Goal: Task Accomplishment & Management: Manage account settings

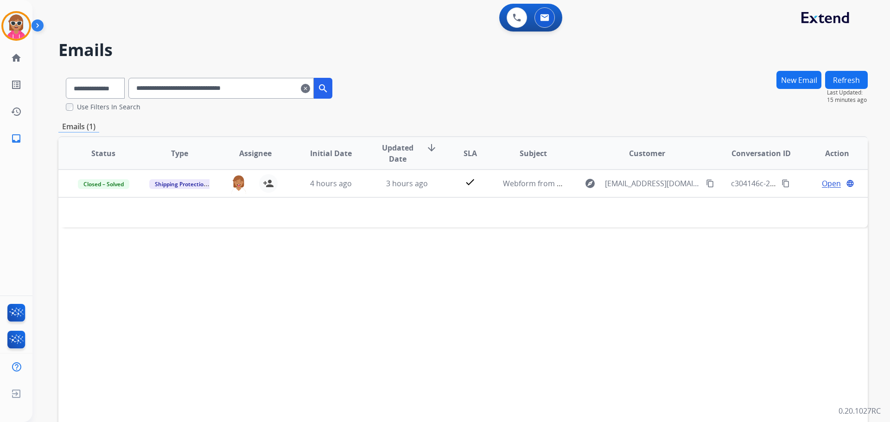
select select "**********"
click at [508, 19] on button at bounding box center [517, 17] width 20 height 20
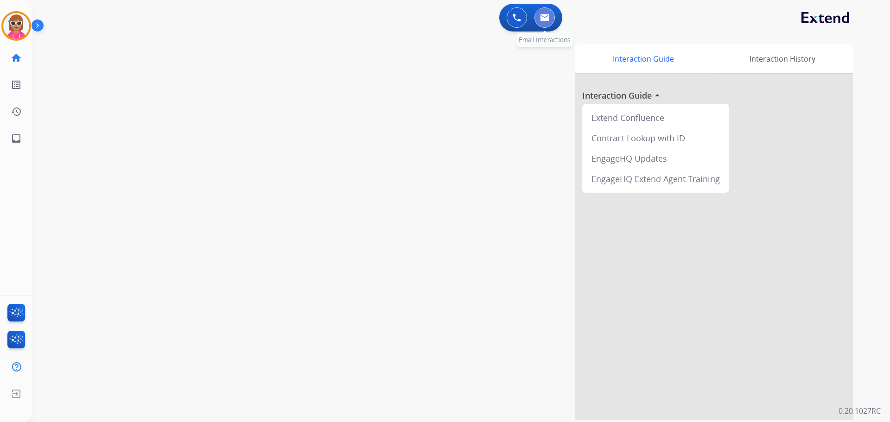
click at [549, 20] on img at bounding box center [544, 17] width 9 height 7
select select "**********"
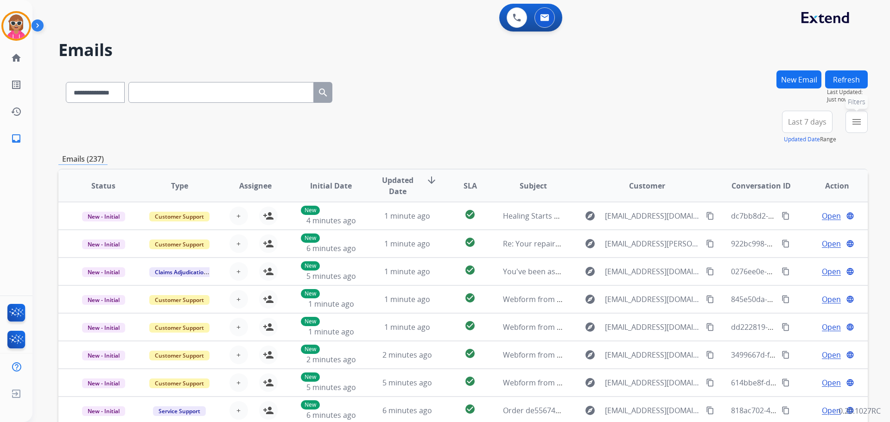
click at [850, 120] on button "menu Filters" at bounding box center [857, 122] width 22 height 22
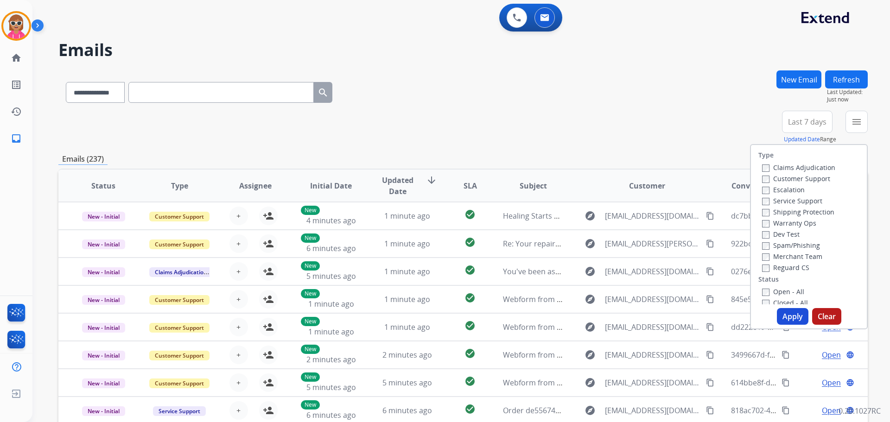
click at [793, 176] on label "Customer Support" at bounding box center [796, 178] width 68 height 9
click at [796, 213] on label "Shipping Protection" at bounding box center [798, 212] width 72 height 9
click at [795, 265] on label "Reguard CS" at bounding box center [785, 267] width 47 height 9
click at [786, 292] on label "Open - All" at bounding box center [783, 291] width 42 height 9
click at [788, 314] on button "Apply" at bounding box center [793, 316] width 32 height 17
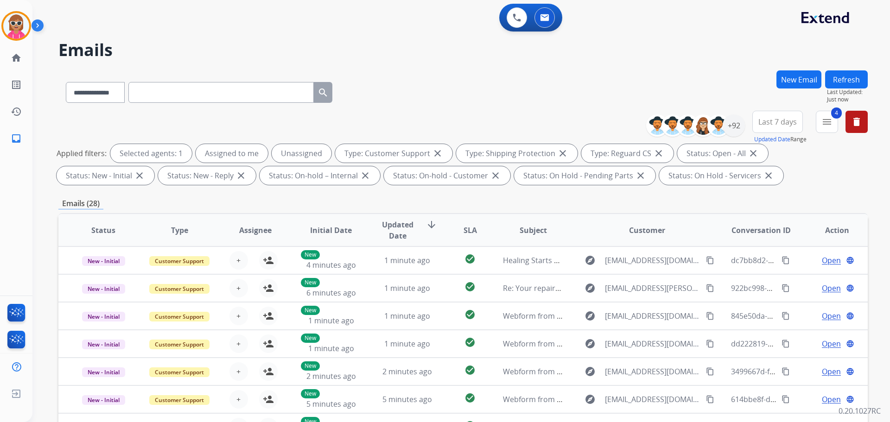
click at [110, 121] on div "**********" at bounding box center [463, 150] width 810 height 78
click at [734, 128] on div "+92" at bounding box center [734, 126] width 22 height 22
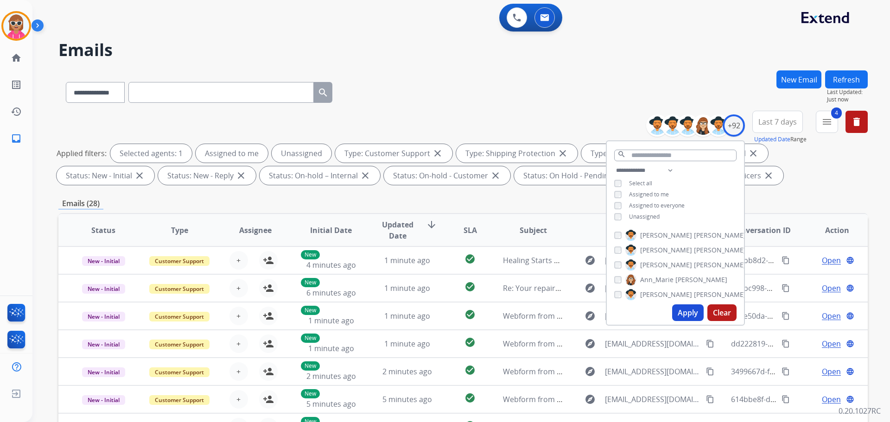
click at [649, 213] on span "Unassigned" at bounding box center [644, 217] width 31 height 8
click at [649, 191] on span "Assigned to me" at bounding box center [649, 195] width 40 height 8
click at [656, 151] on input "text" at bounding box center [675, 156] width 122 height 12
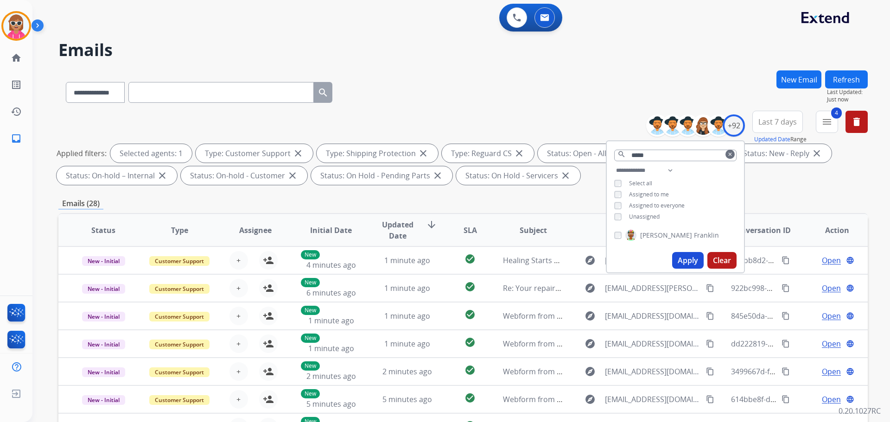
click at [662, 231] on span "[PERSON_NAME]" at bounding box center [666, 235] width 52 height 9
click at [691, 197] on div "**********" at bounding box center [675, 194] width 137 height 59
drag, startPoint x: 653, startPoint y: 154, endPoint x: 536, endPoint y: 152, distance: 117.8
click at [536, 155] on div "**********" at bounding box center [463, 150] width 810 height 78
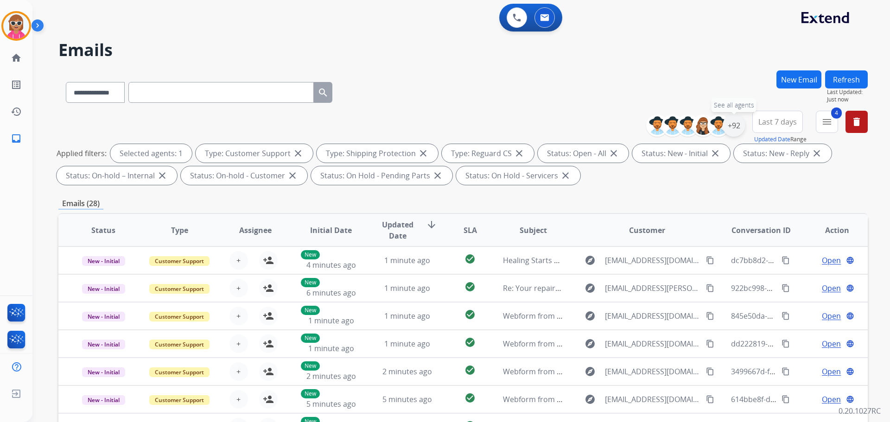
click at [738, 125] on div "+92" at bounding box center [734, 126] width 22 height 22
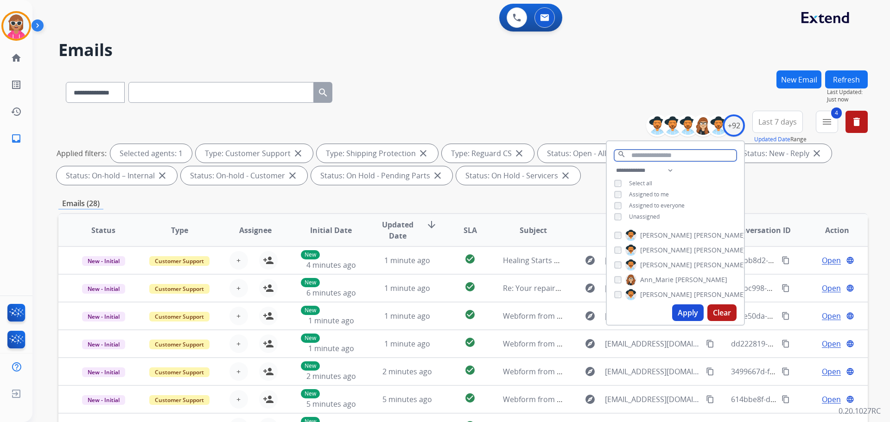
click at [650, 156] on input "text" at bounding box center [675, 156] width 122 height 12
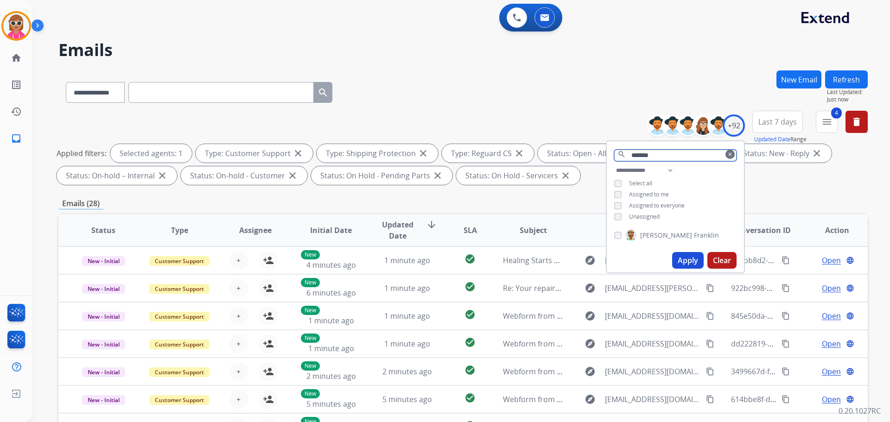
drag, startPoint x: 665, startPoint y: 153, endPoint x: 614, endPoint y: 109, distance: 67.0
click at [570, 154] on div "**********" at bounding box center [463, 150] width 810 height 78
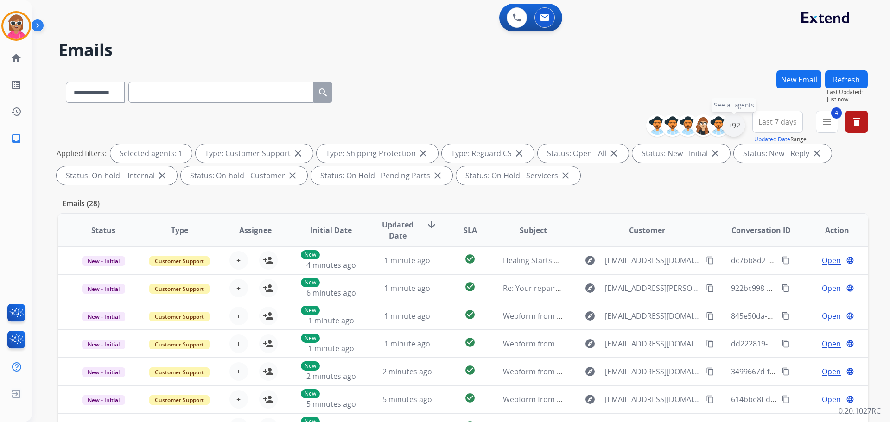
click at [734, 126] on div "+92" at bounding box center [734, 126] width 22 height 22
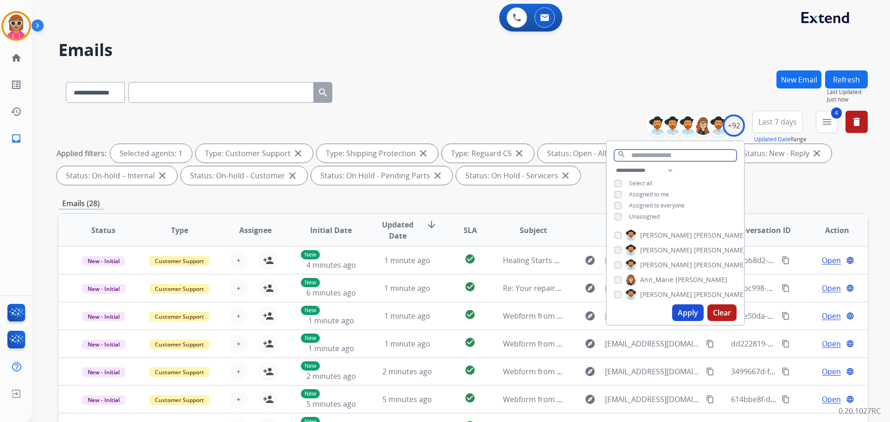
click at [680, 156] on input "text" at bounding box center [675, 156] width 122 height 12
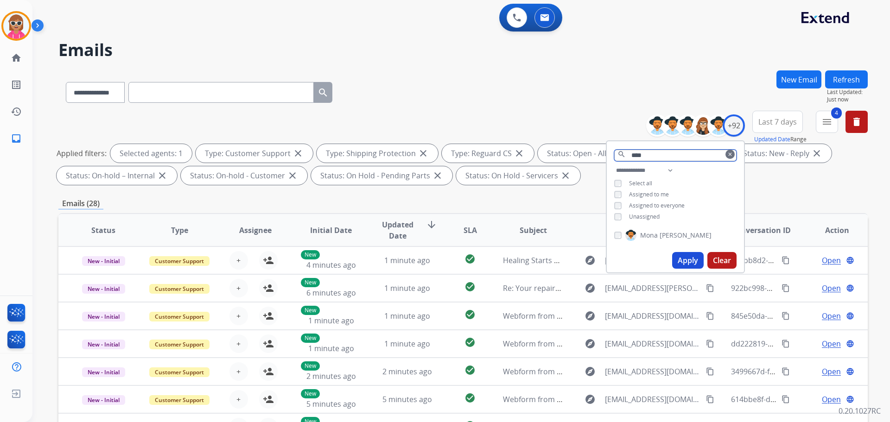
type input "****"
click at [657, 236] on label "[PERSON_NAME]" at bounding box center [669, 235] width 86 height 11
click at [657, 235] on label "[PERSON_NAME]" at bounding box center [669, 235] width 86 height 11
drag, startPoint x: 664, startPoint y: 157, endPoint x: 591, endPoint y: 166, distance: 73.4
click at [591, 166] on div "**********" at bounding box center [463, 150] width 810 height 78
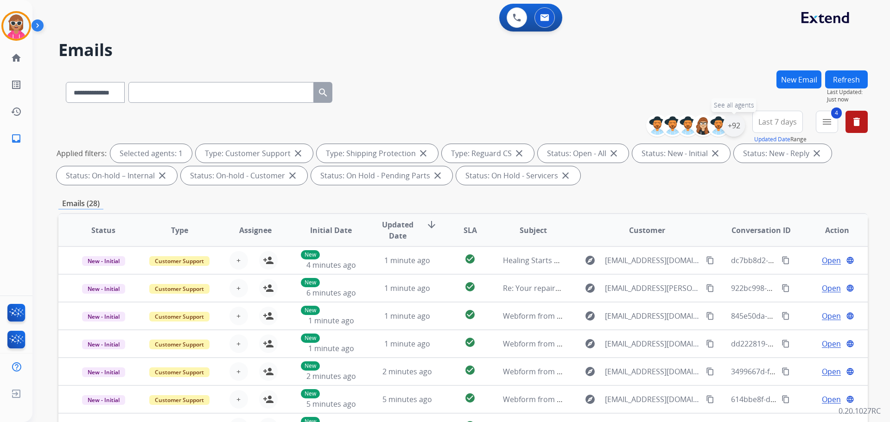
click at [731, 129] on div "+92" at bounding box center [734, 126] width 22 height 22
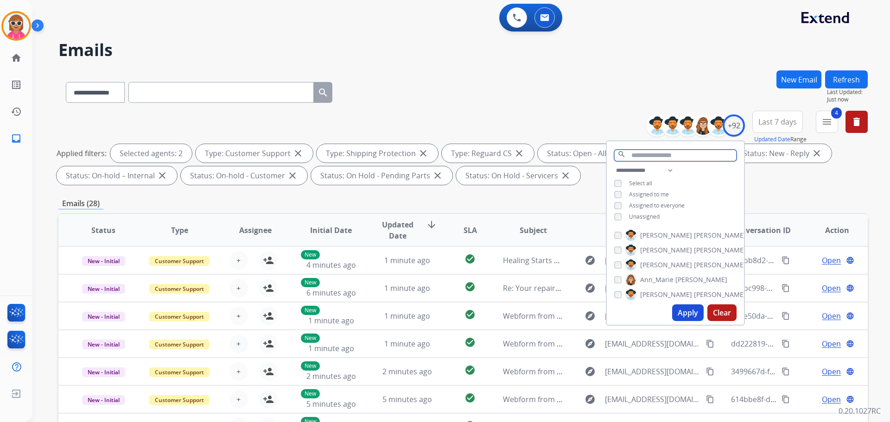
click at [671, 158] on input "text" at bounding box center [675, 156] width 122 height 12
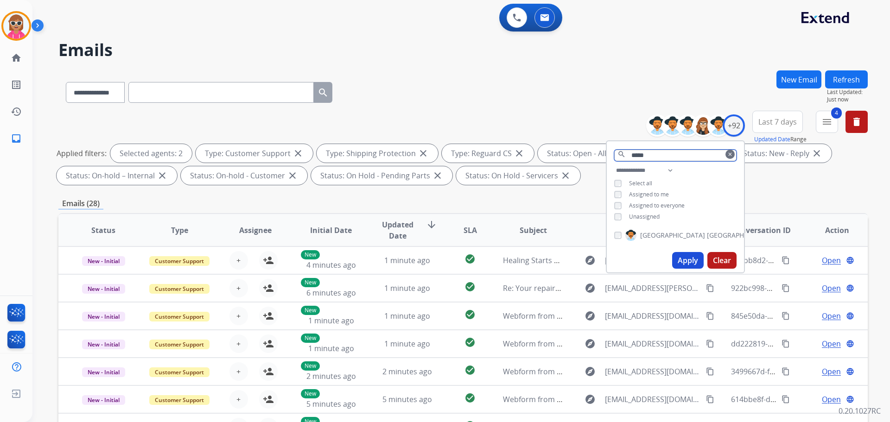
type input "*****"
click at [649, 233] on span "[GEOGRAPHIC_DATA]" at bounding box center [672, 235] width 65 height 9
click at [668, 153] on input "*****" at bounding box center [675, 156] width 122 height 12
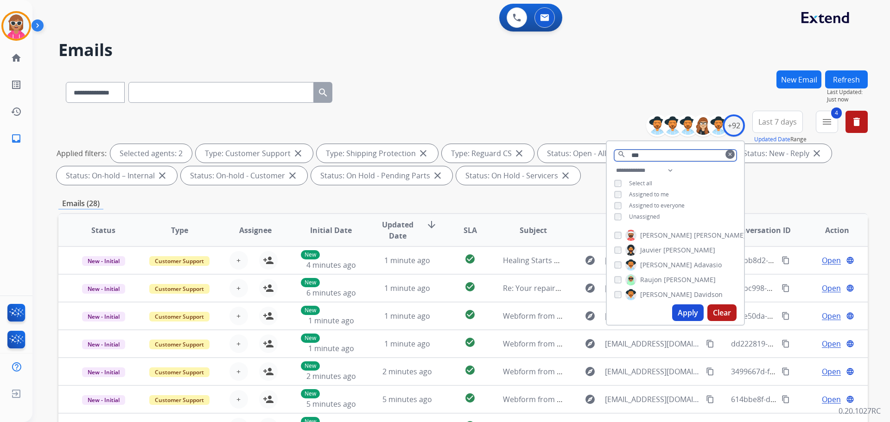
type input "***"
click at [656, 234] on span "[PERSON_NAME]" at bounding box center [666, 235] width 52 height 9
drag, startPoint x: 655, startPoint y: 153, endPoint x: 556, endPoint y: 112, distance: 107.5
click at [542, 178] on div "**********" at bounding box center [463, 150] width 810 height 78
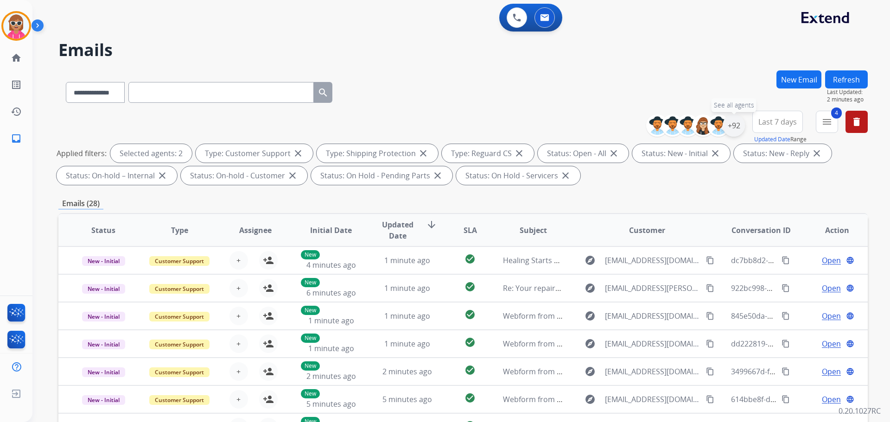
click at [740, 125] on div "+92" at bounding box center [734, 126] width 22 height 22
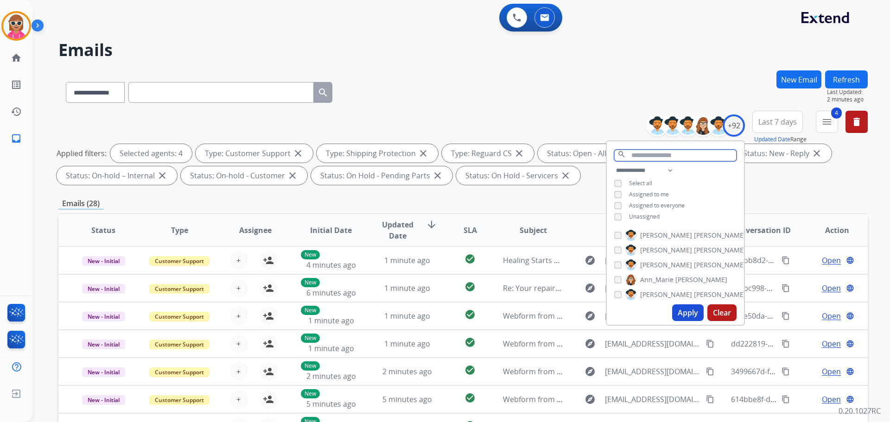
click at [653, 154] on input "text" at bounding box center [675, 156] width 122 height 12
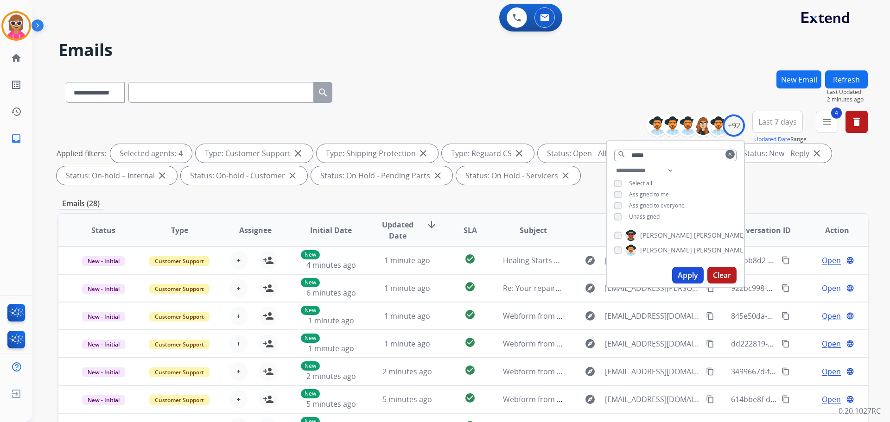
click at [664, 236] on span "[PERSON_NAME]" at bounding box center [666, 235] width 52 height 9
drag, startPoint x: 690, startPoint y: 273, endPoint x: 688, endPoint y: 268, distance: 6.0
click at [690, 272] on button "Apply" at bounding box center [688, 275] width 32 height 17
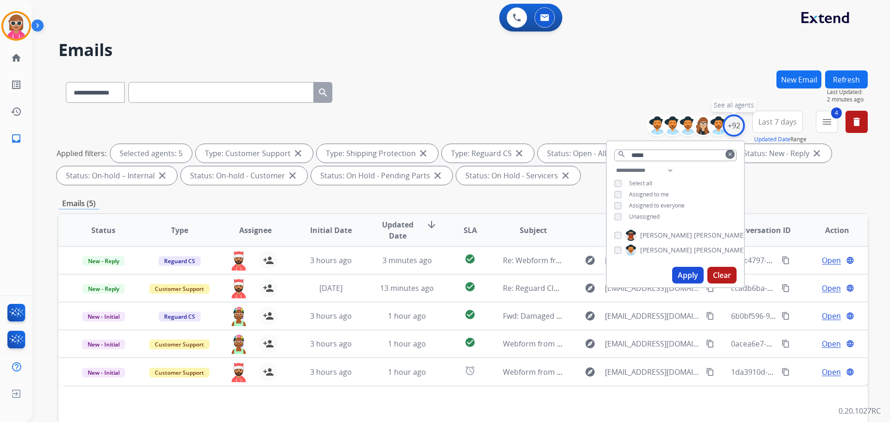
click at [736, 127] on div "+92" at bounding box center [734, 126] width 22 height 22
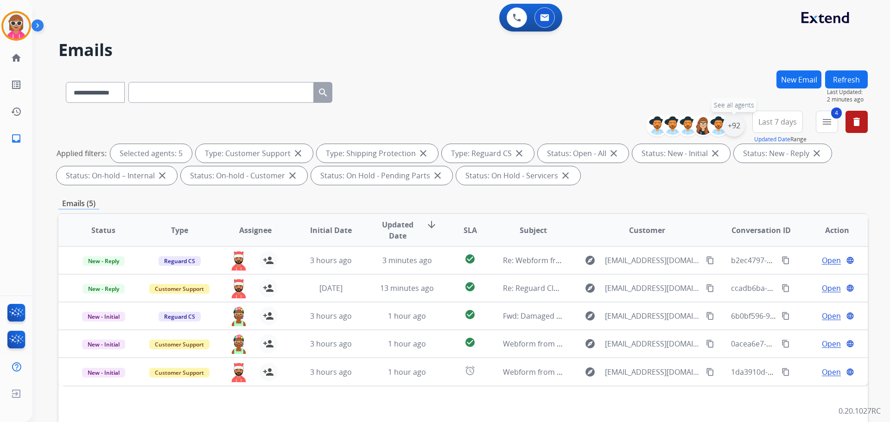
click at [736, 124] on div "+92" at bounding box center [734, 126] width 22 height 22
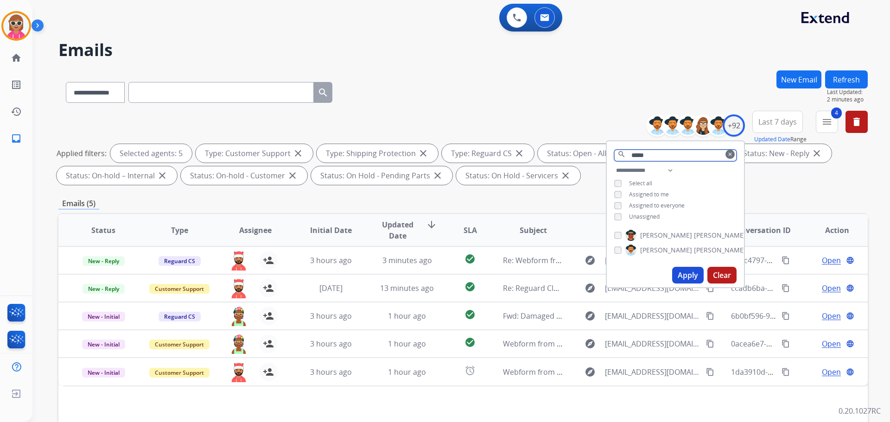
click at [662, 157] on input "*****" at bounding box center [675, 156] width 122 height 12
type input "*"
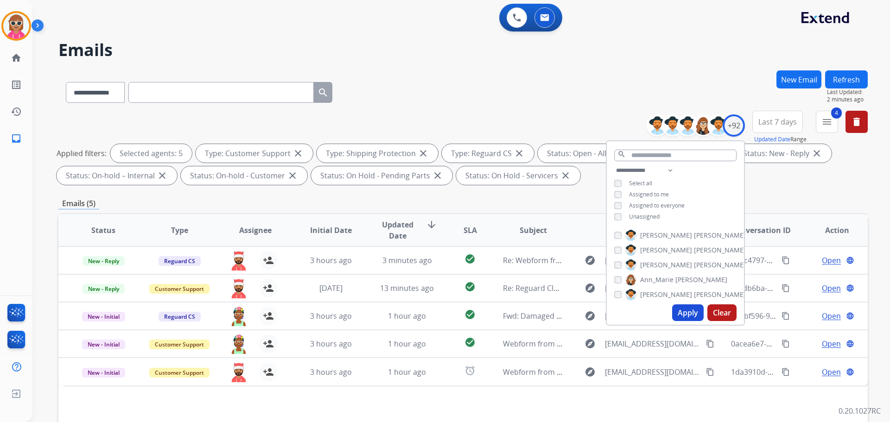
drag, startPoint x: 198, startPoint y: 195, endPoint x: 345, endPoint y: 192, distance: 146.6
click at [199, 195] on div "**********" at bounding box center [463, 321] width 810 height 502
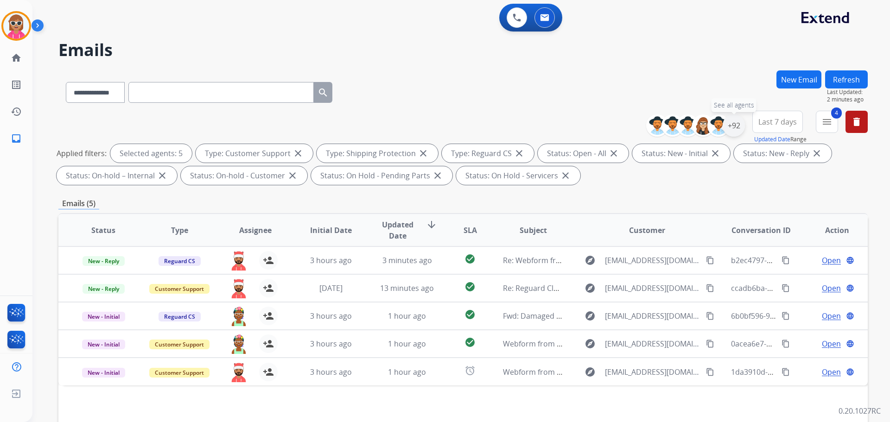
click at [736, 127] on div "+92" at bounding box center [734, 126] width 22 height 22
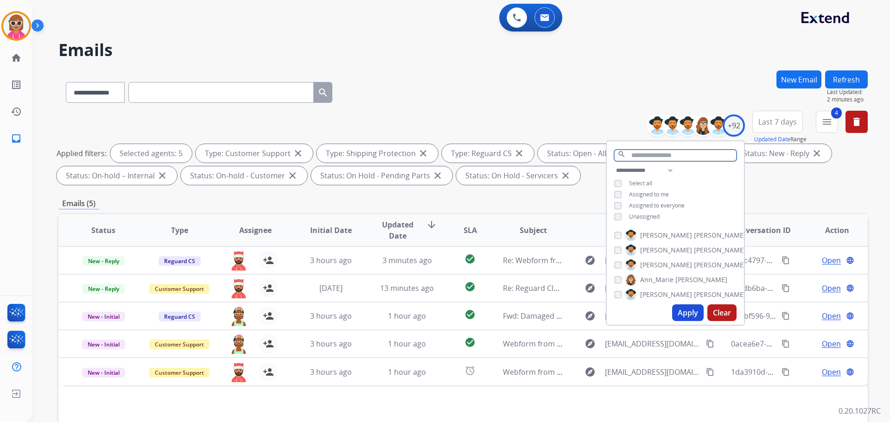
click at [650, 154] on input "text" at bounding box center [675, 156] width 122 height 12
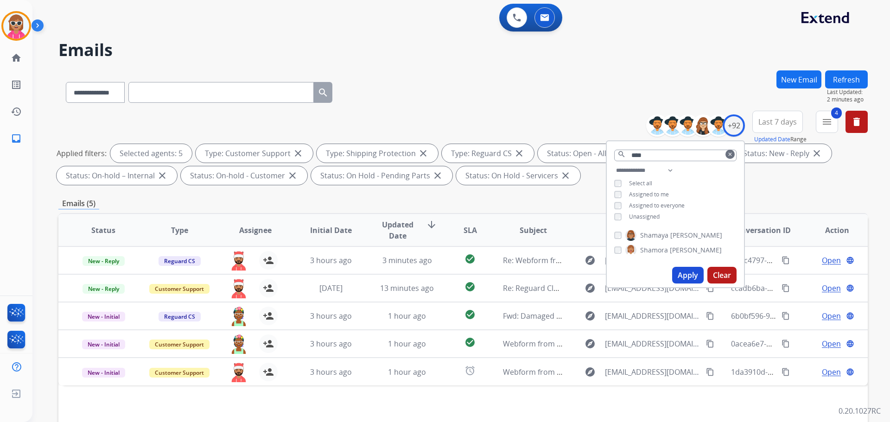
click at [671, 248] on span "[PERSON_NAME]" at bounding box center [696, 250] width 52 height 9
drag, startPoint x: 692, startPoint y: 276, endPoint x: 692, endPoint y: 270, distance: 6.5
click at [691, 275] on button "Apply" at bounding box center [688, 275] width 32 height 17
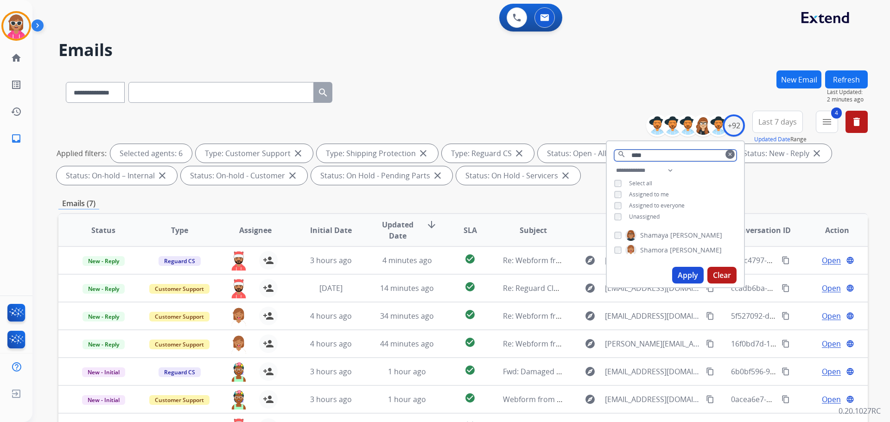
click at [659, 157] on input "****" at bounding box center [675, 156] width 122 height 12
click at [648, 230] on label "[PERSON_NAME]" at bounding box center [674, 235] width 97 height 11
click at [677, 272] on button "Apply" at bounding box center [688, 275] width 32 height 17
drag, startPoint x: 186, startPoint y: 117, endPoint x: 196, endPoint y: 119, distance: 10.5
click at [187, 118] on div "**********" at bounding box center [463, 150] width 810 height 78
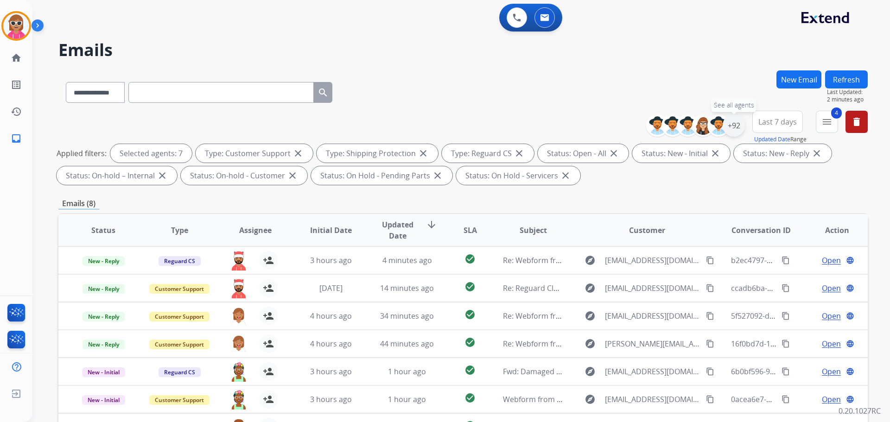
click at [738, 123] on div "+92" at bounding box center [734, 126] width 22 height 22
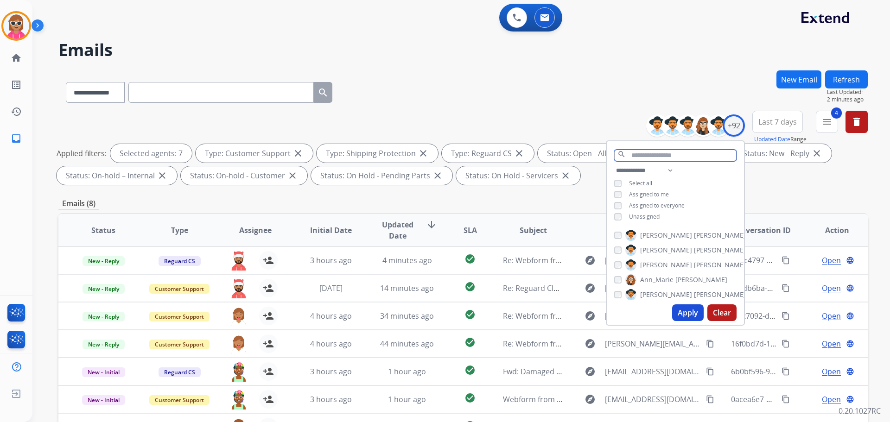
click at [652, 155] on input "text" at bounding box center [675, 156] width 122 height 12
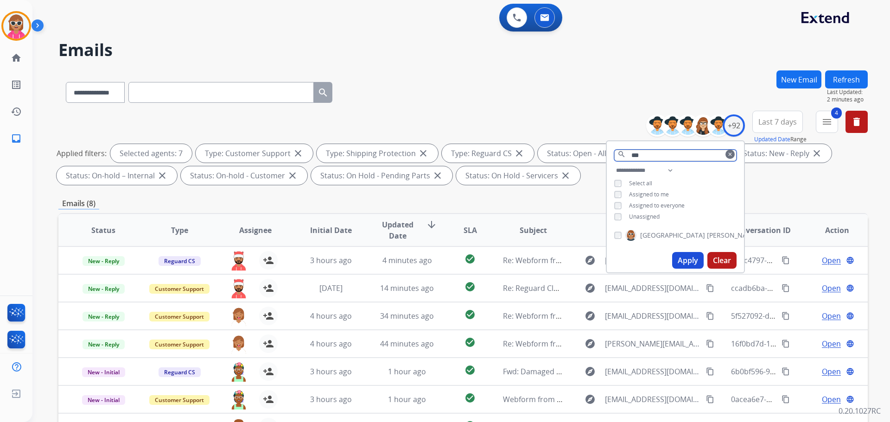
type input "***"
click at [707, 233] on span "[PERSON_NAME]" at bounding box center [733, 235] width 52 height 9
click at [691, 269] on div "Apply Clear" at bounding box center [675, 261] width 137 height 24
click at [691, 259] on button "Apply" at bounding box center [688, 260] width 32 height 17
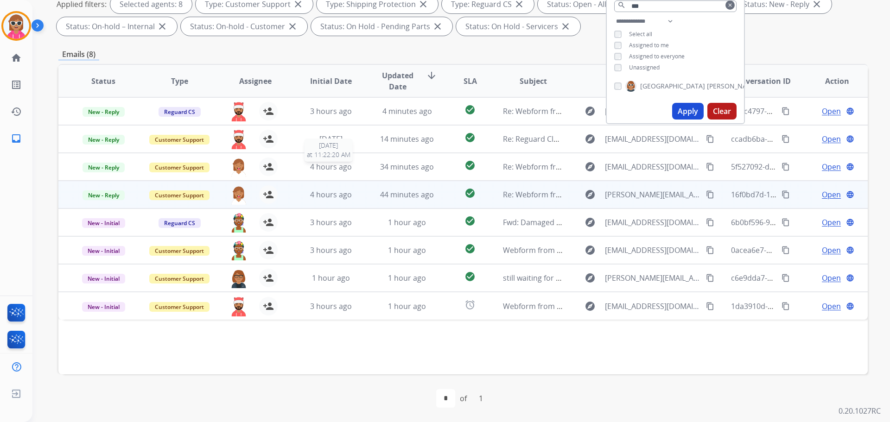
scroll to position [150, 0]
click at [236, 190] on img at bounding box center [239, 194] width 19 height 19
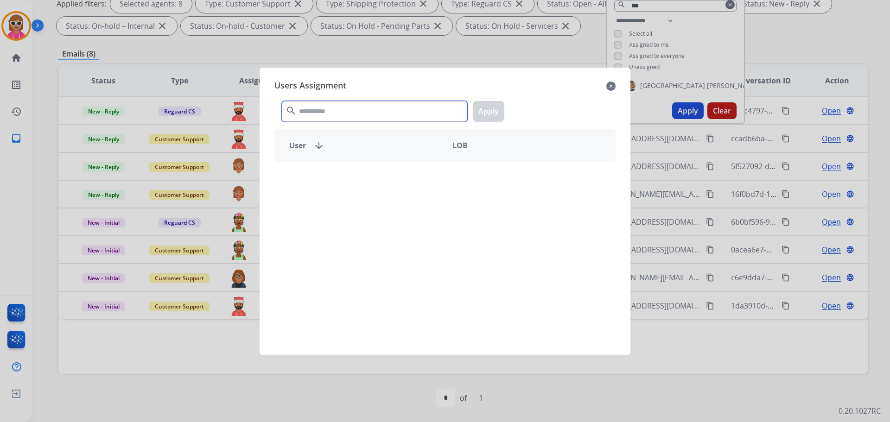
click at [359, 109] on input "text" at bounding box center [374, 111] width 185 height 21
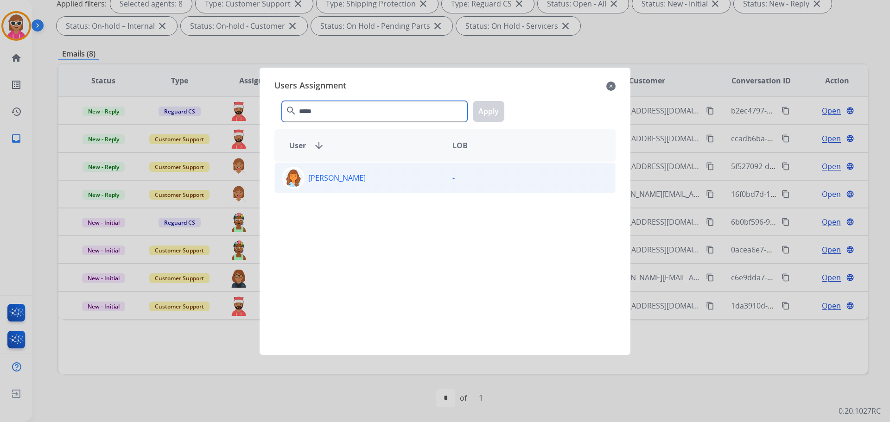
type input "*****"
click at [374, 173] on div "[PERSON_NAME]" at bounding box center [360, 178] width 170 height 22
click at [495, 110] on button "Apply" at bounding box center [489, 111] width 32 height 21
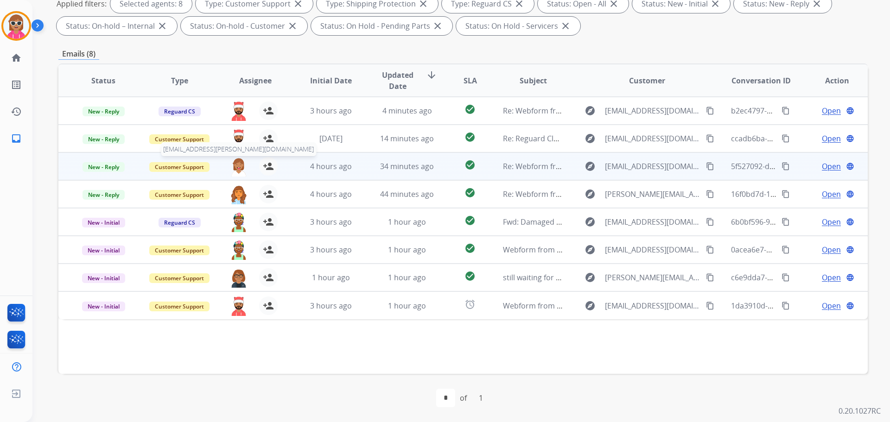
click at [236, 165] on img at bounding box center [239, 166] width 19 height 19
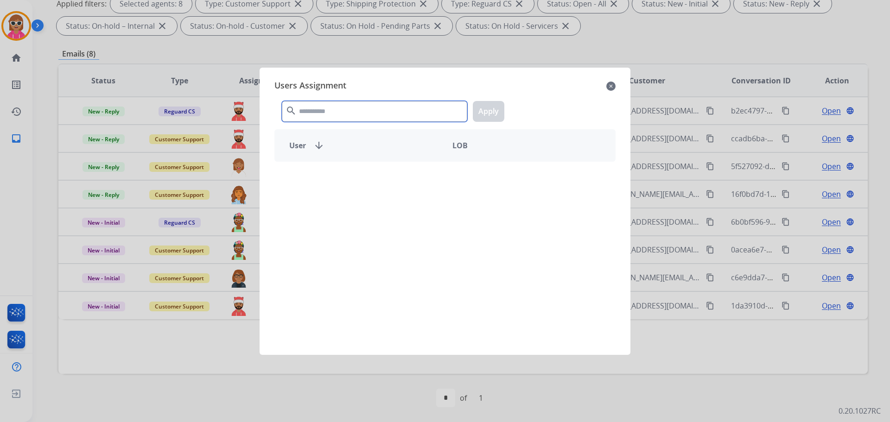
click at [358, 112] on input "text" at bounding box center [374, 111] width 185 height 21
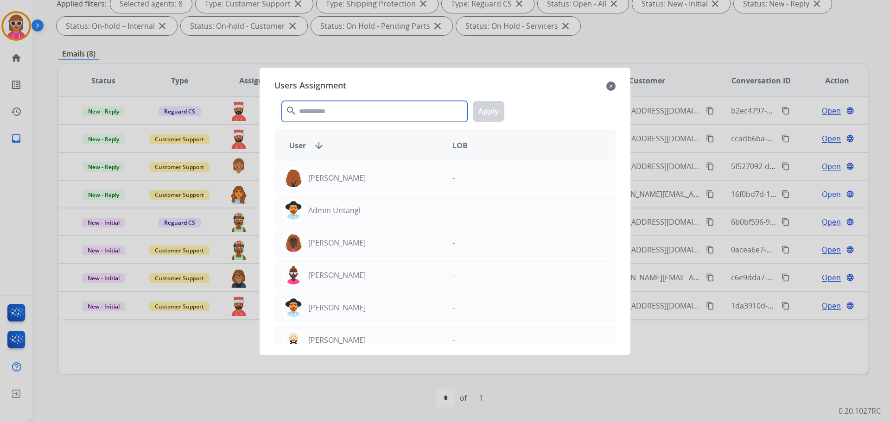
type input "*"
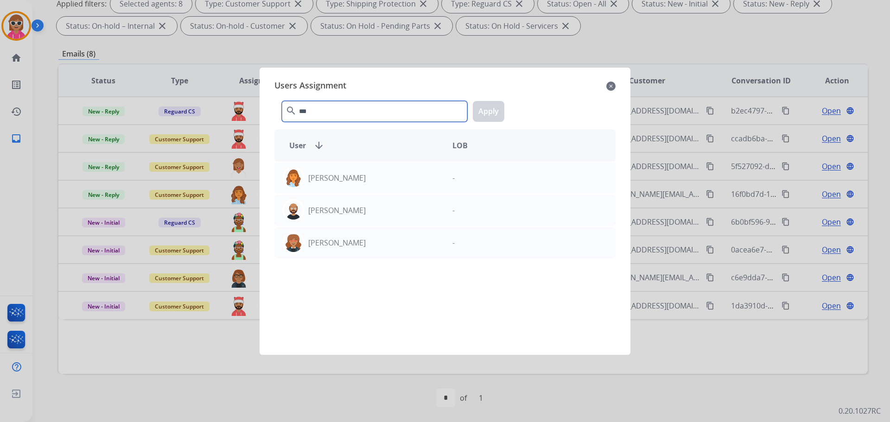
type input "***"
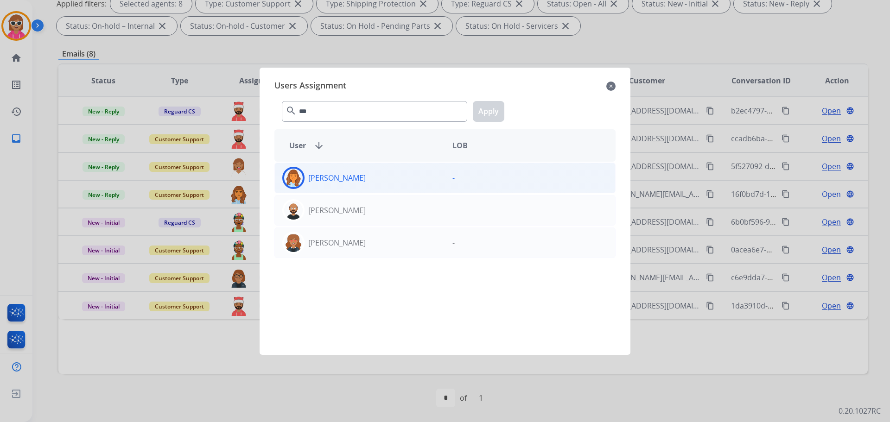
click at [409, 184] on div "[PERSON_NAME]" at bounding box center [360, 178] width 170 height 22
click at [489, 109] on button "Apply" at bounding box center [489, 111] width 32 height 21
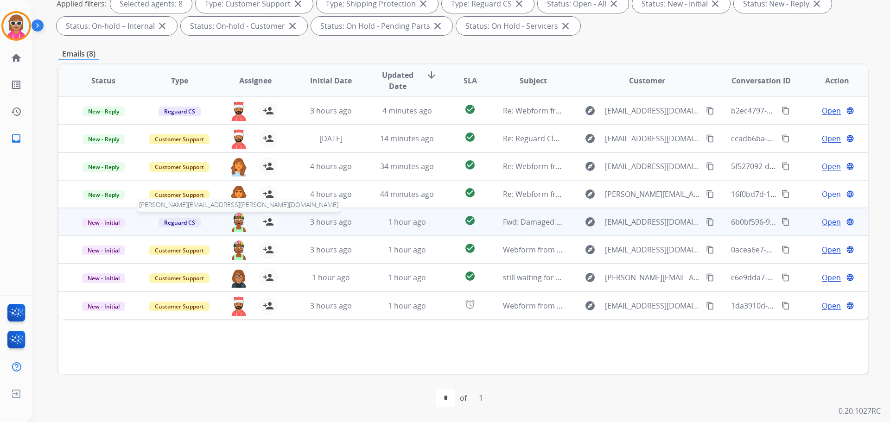
click at [235, 222] on img at bounding box center [239, 222] width 19 height 19
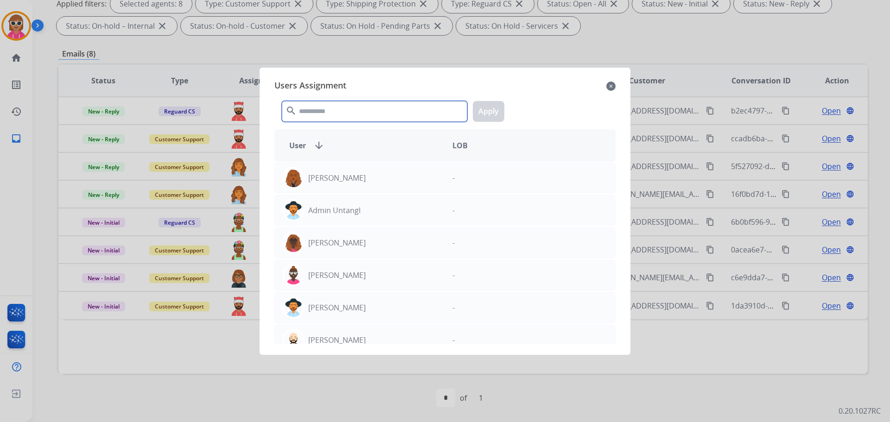
click at [370, 106] on input "text" at bounding box center [374, 111] width 185 height 21
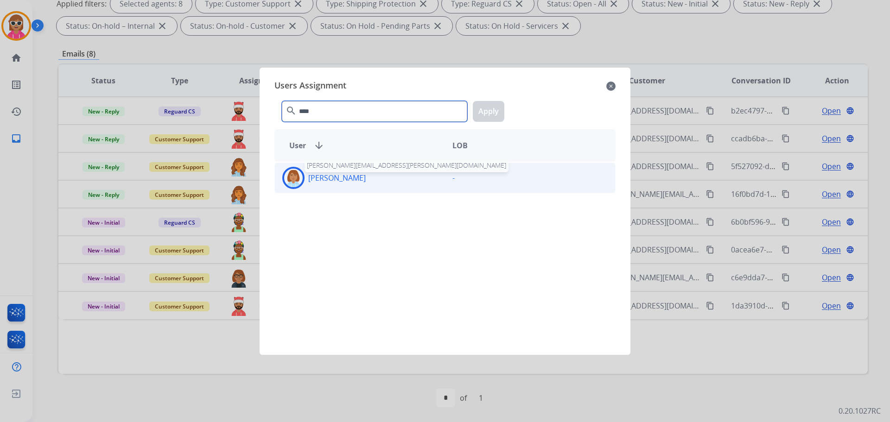
type input "****"
click at [355, 176] on p "[PERSON_NAME]" at bounding box center [336, 177] width 57 height 11
click at [485, 112] on button "Apply" at bounding box center [489, 111] width 32 height 21
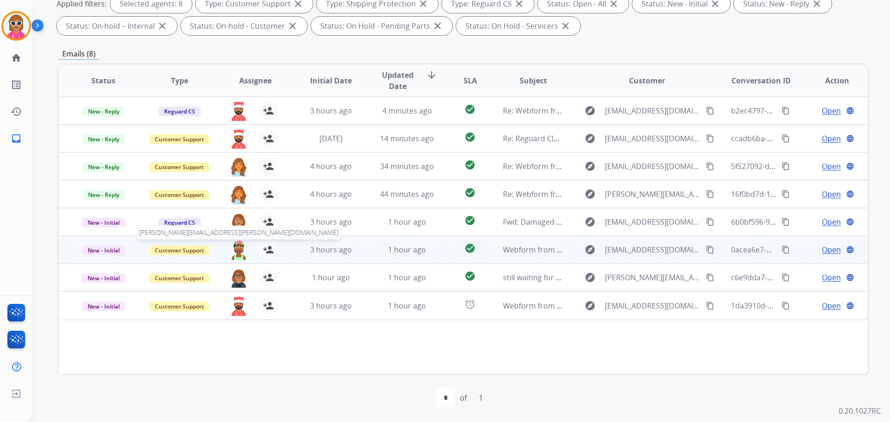
click at [239, 249] on img at bounding box center [239, 250] width 19 height 19
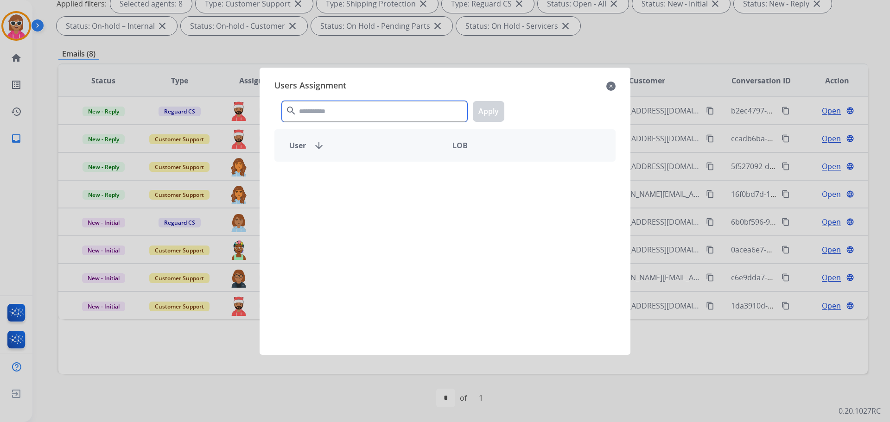
click at [351, 108] on input "text" at bounding box center [374, 111] width 185 height 21
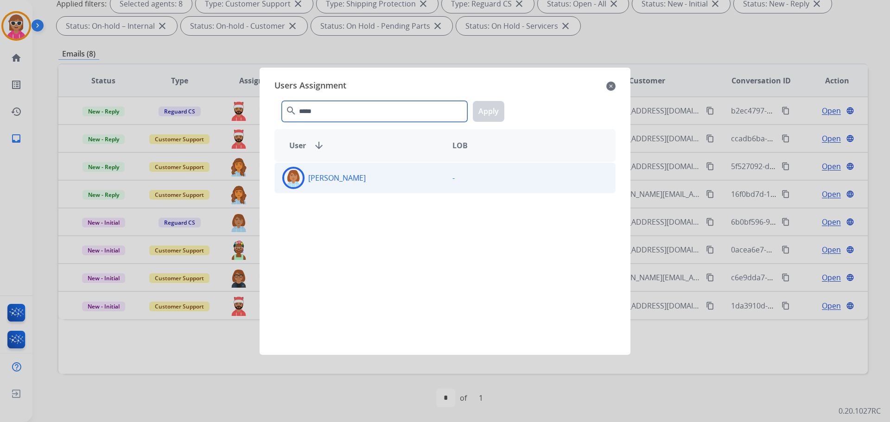
type input "*****"
click at [340, 191] on div "[PERSON_NAME] -" at bounding box center [445, 178] width 341 height 31
click at [487, 109] on button "Apply" at bounding box center [489, 111] width 32 height 21
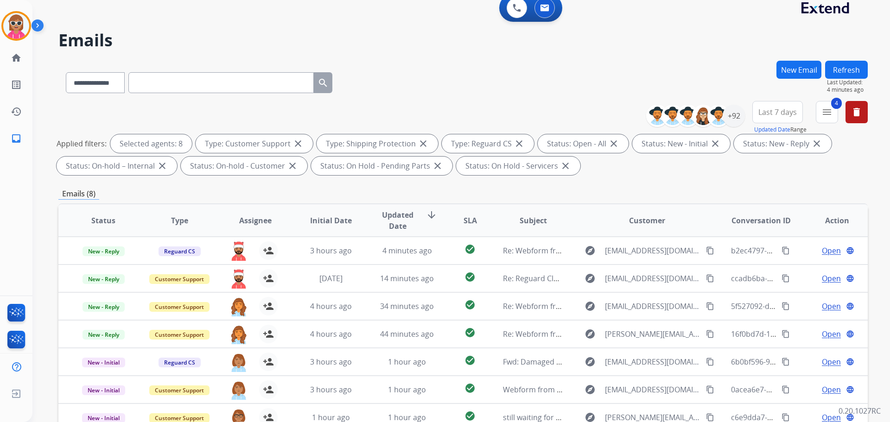
scroll to position [0, 0]
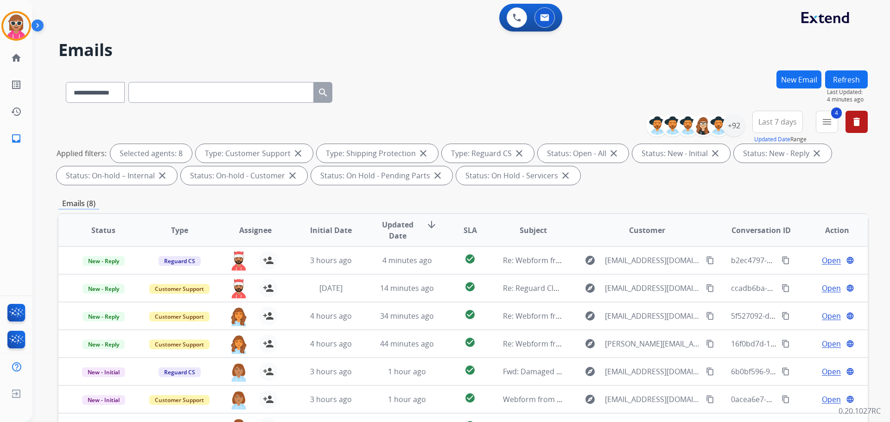
click at [837, 80] on button "Refresh" at bounding box center [846, 79] width 43 height 18
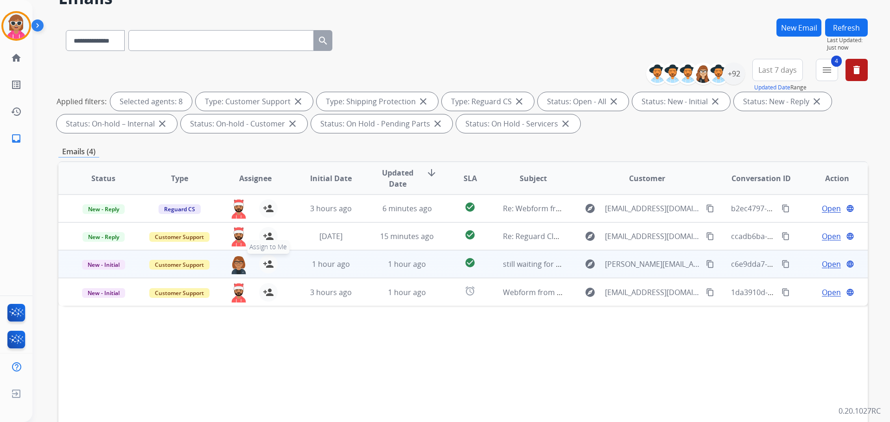
scroll to position [93, 0]
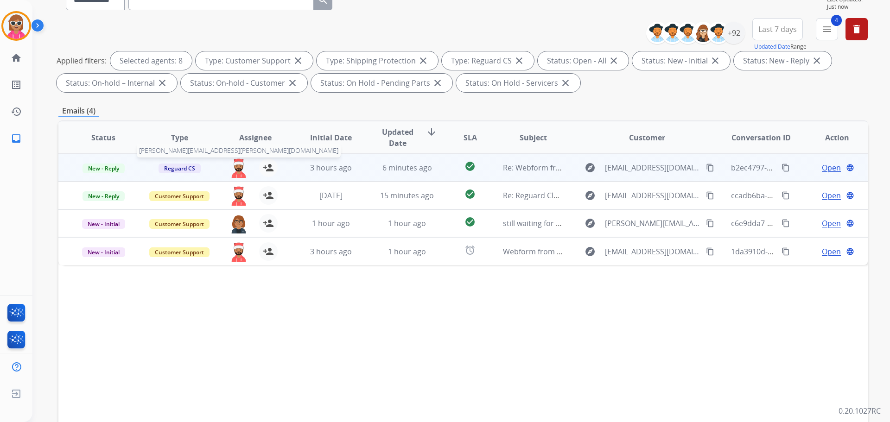
click at [234, 165] on img at bounding box center [239, 168] width 19 height 19
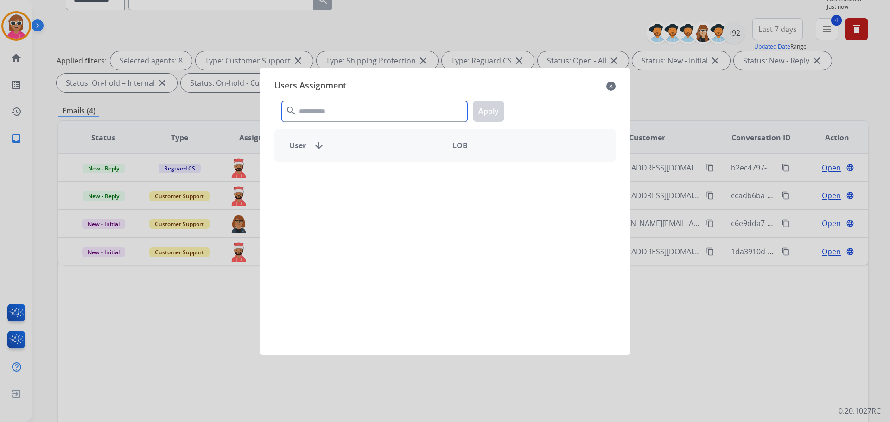
click at [348, 103] on input "text" at bounding box center [374, 111] width 185 height 21
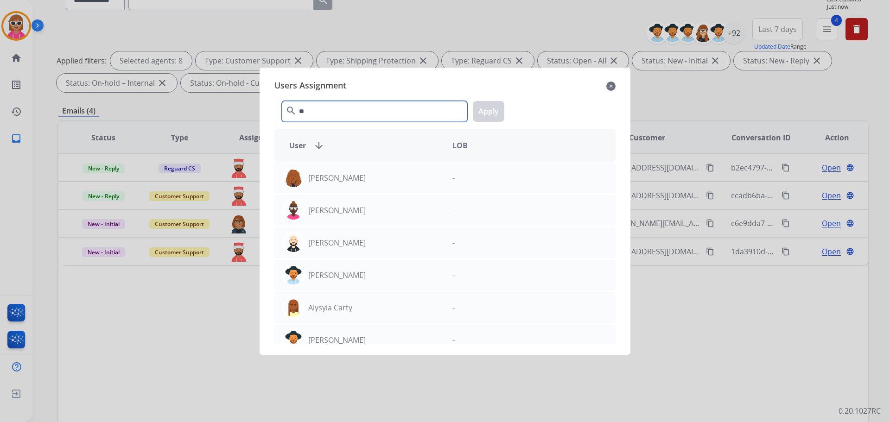
type input "*"
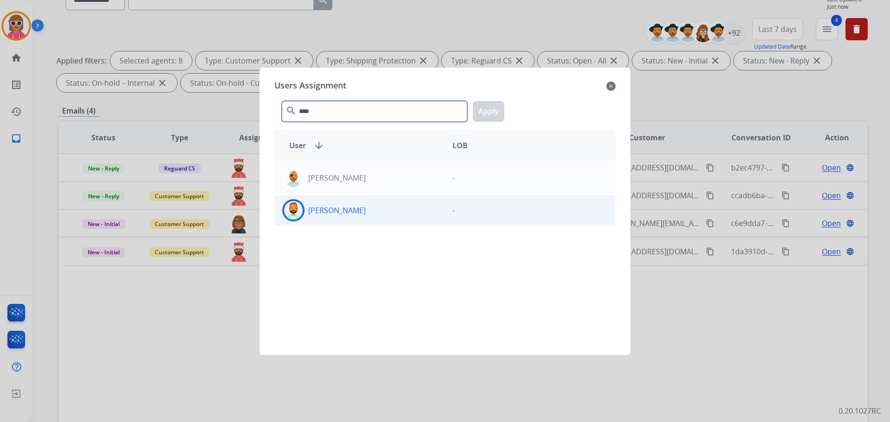
type input "****"
click at [325, 207] on p "[PERSON_NAME]" at bounding box center [336, 210] width 57 height 11
click at [486, 113] on button "Apply" at bounding box center [489, 111] width 32 height 21
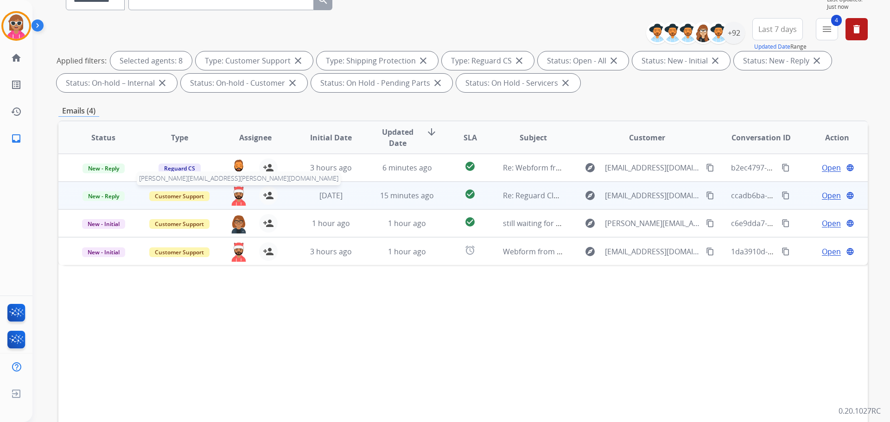
click at [232, 191] on img at bounding box center [239, 195] width 19 height 19
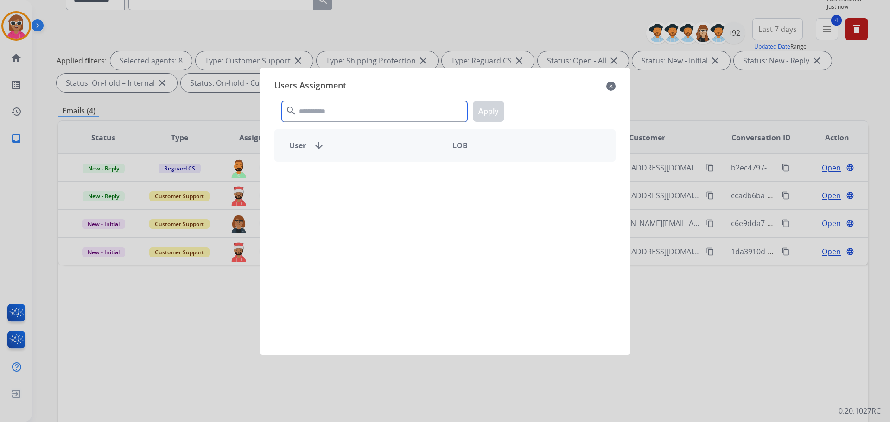
click at [378, 108] on input "text" at bounding box center [374, 111] width 185 height 21
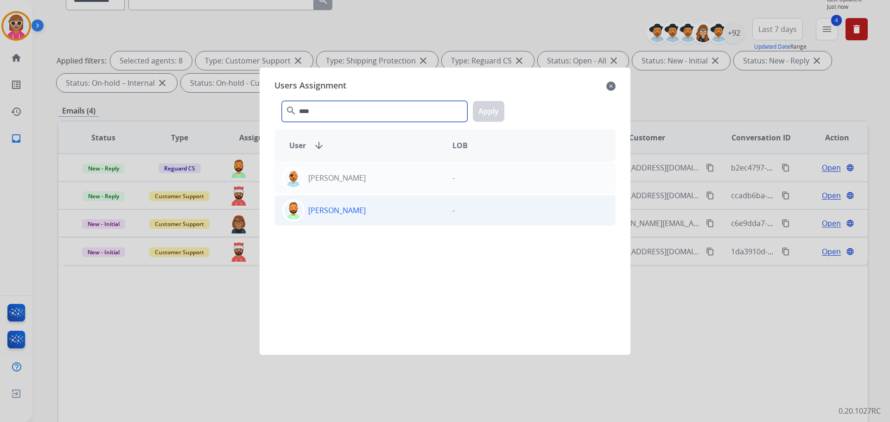
type input "****"
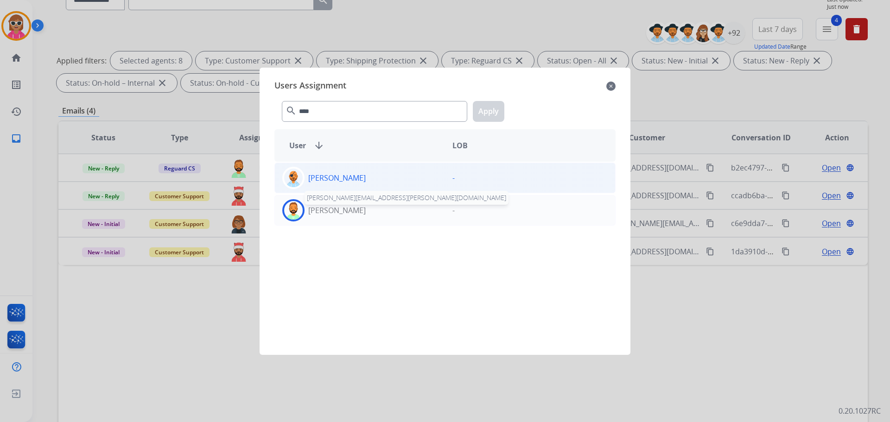
drag, startPoint x: 354, startPoint y: 211, endPoint x: 380, endPoint y: 192, distance: 32.1
click at [355, 211] on p "[PERSON_NAME]" at bounding box center [336, 210] width 57 height 11
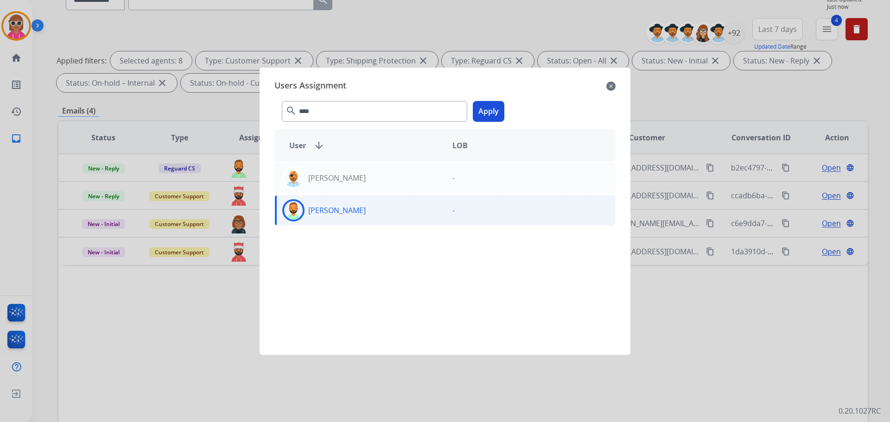
click at [480, 107] on button "Apply" at bounding box center [489, 111] width 32 height 21
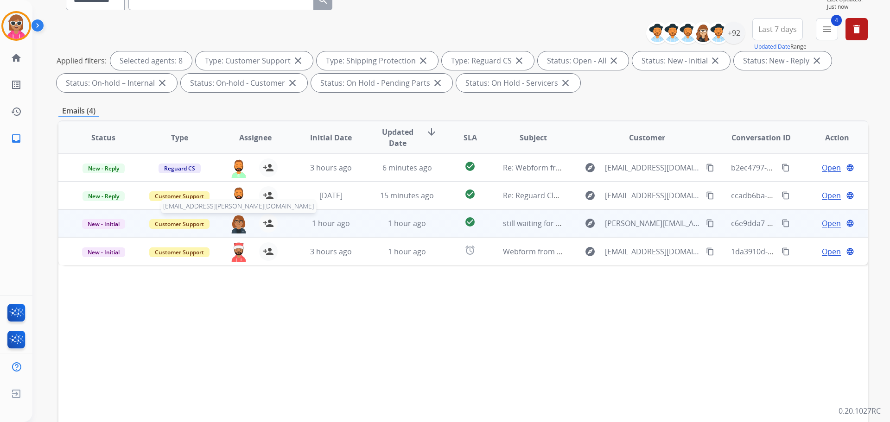
click at [238, 225] on img at bounding box center [239, 223] width 19 height 19
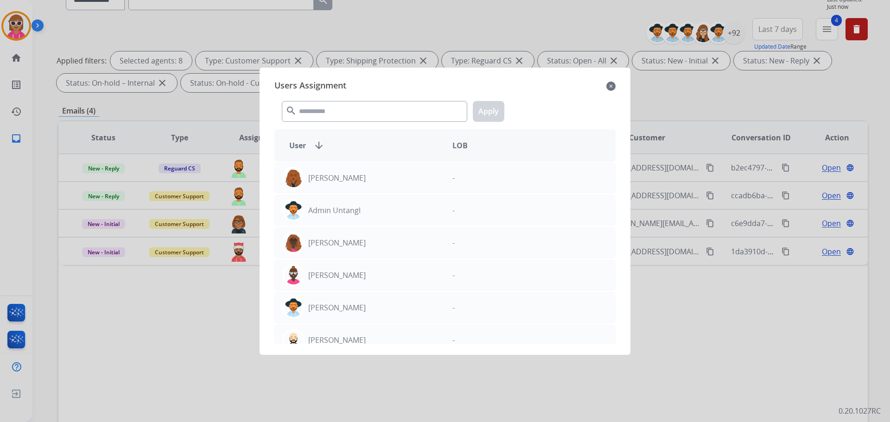
click at [154, 354] on div at bounding box center [445, 211] width 890 height 422
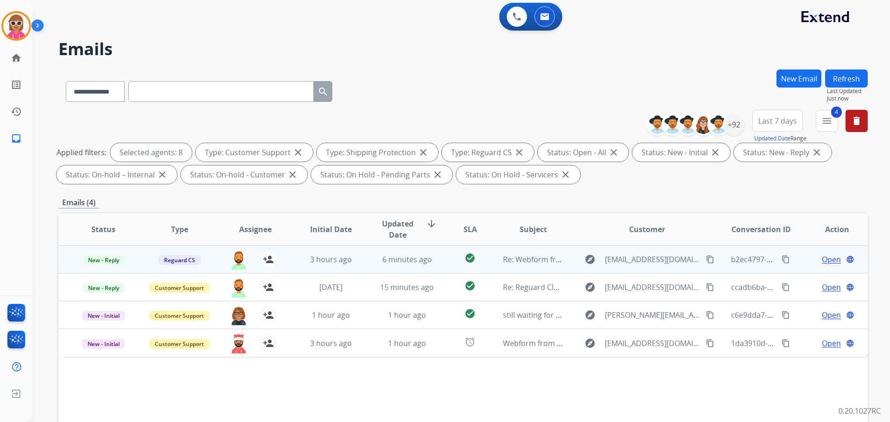
scroll to position [0, 0]
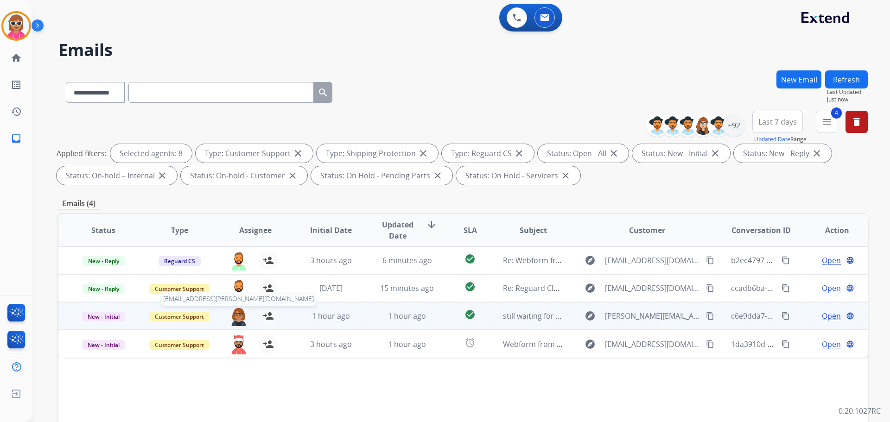
click at [237, 319] on img at bounding box center [239, 316] width 19 height 19
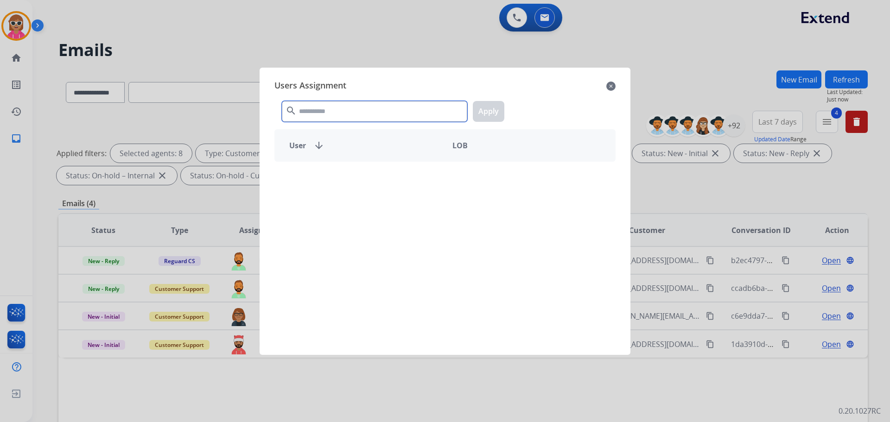
click at [390, 112] on input "text" at bounding box center [374, 111] width 185 height 21
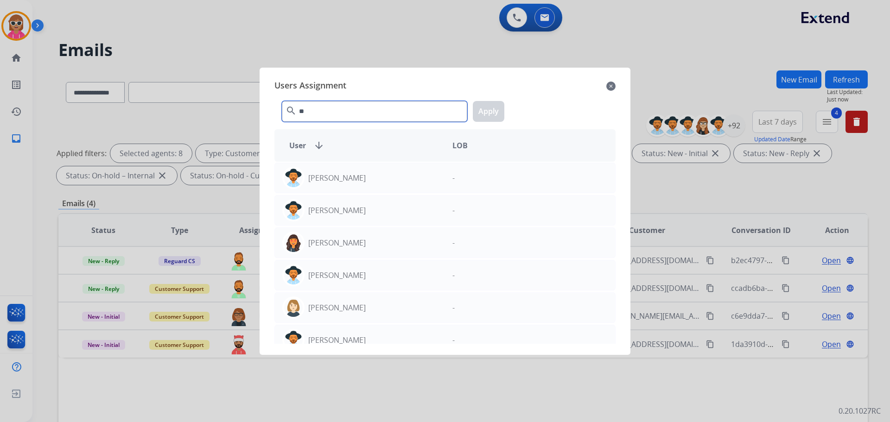
type input "*"
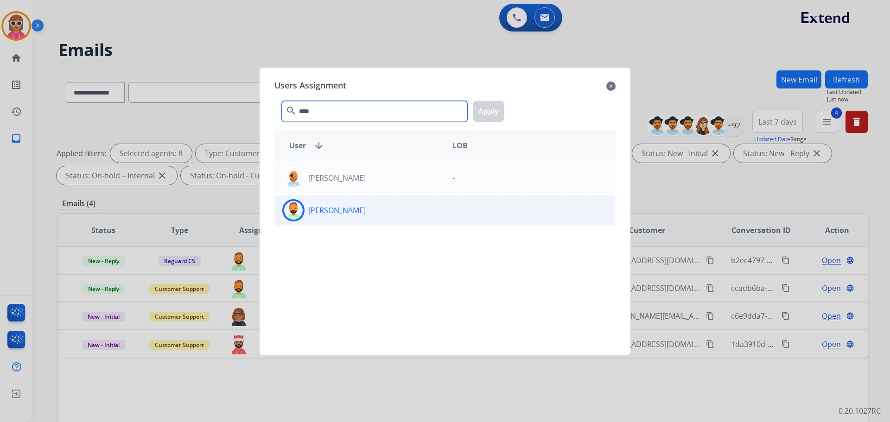
type input "****"
click at [376, 215] on div "[PERSON_NAME]" at bounding box center [360, 210] width 170 height 22
click at [495, 114] on button "Apply" at bounding box center [489, 111] width 32 height 21
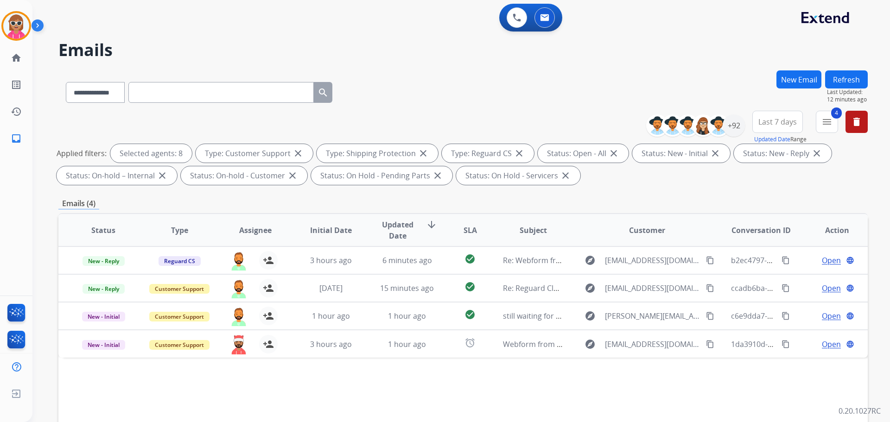
click at [506, 386] on div "Status Type Assignee Initial Date Updated Date arrow_downward SLA Subject Custo…" at bounding box center [463, 368] width 810 height 311
click at [844, 88] on button "Refresh" at bounding box center [846, 79] width 43 height 18
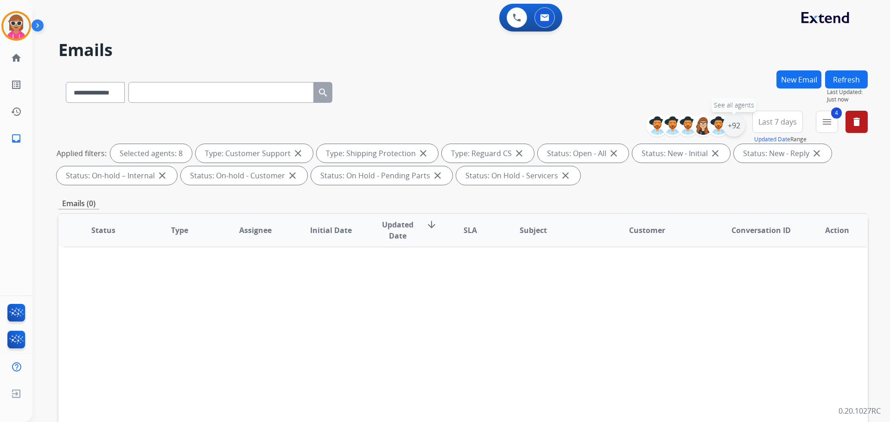
drag, startPoint x: 734, startPoint y: 123, endPoint x: 715, endPoint y: 146, distance: 29.6
click at [733, 123] on div "+92" at bounding box center [734, 126] width 22 height 22
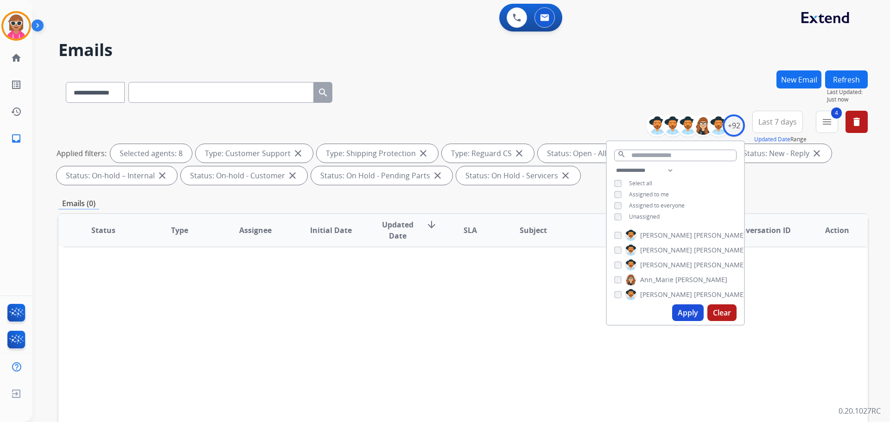
click at [653, 214] on span "Unassigned" at bounding box center [644, 217] width 31 height 8
click at [683, 313] on button "Apply" at bounding box center [688, 313] width 32 height 17
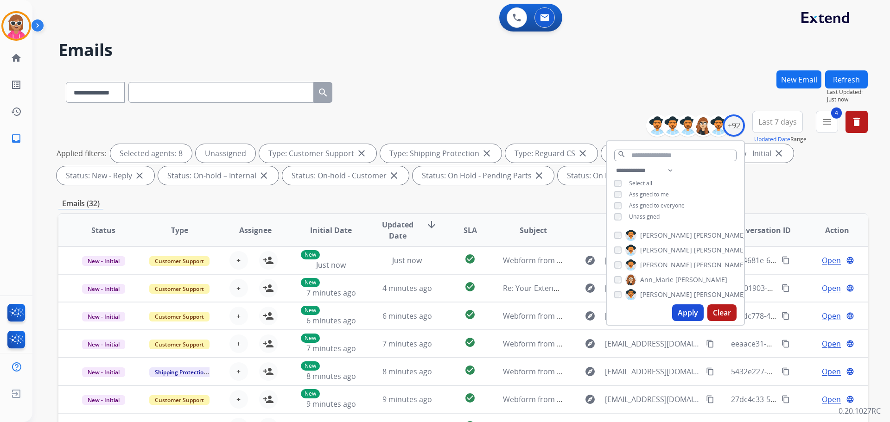
click at [449, 85] on div "**********" at bounding box center [463, 90] width 810 height 40
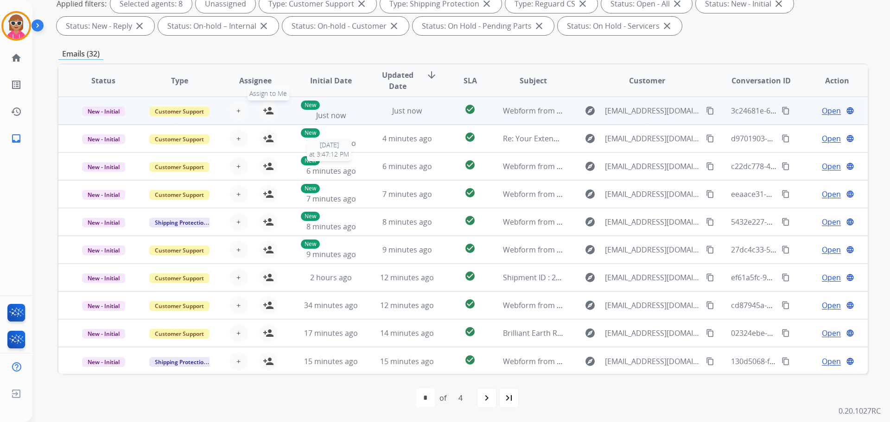
scroll to position [1, 0]
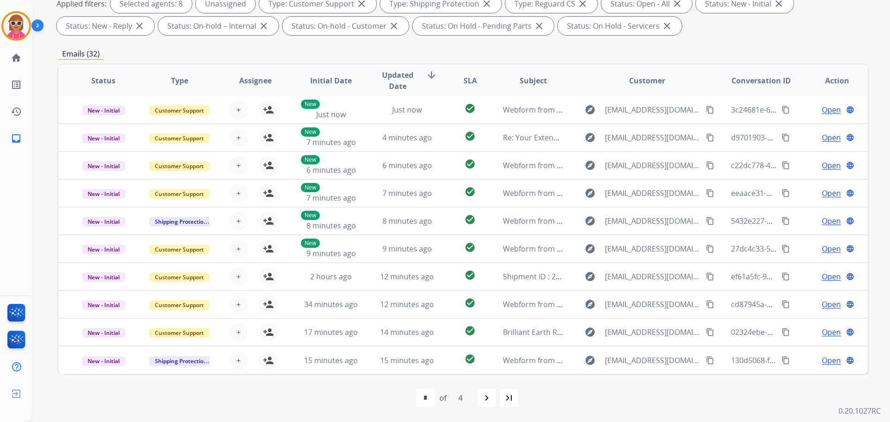
click at [408, 83] on span "Updated Date" at bounding box center [398, 81] width 42 height 22
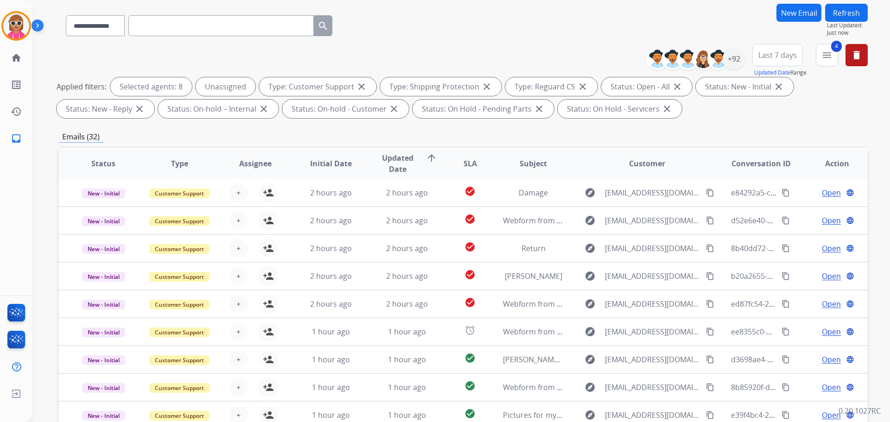
scroll to position [150, 0]
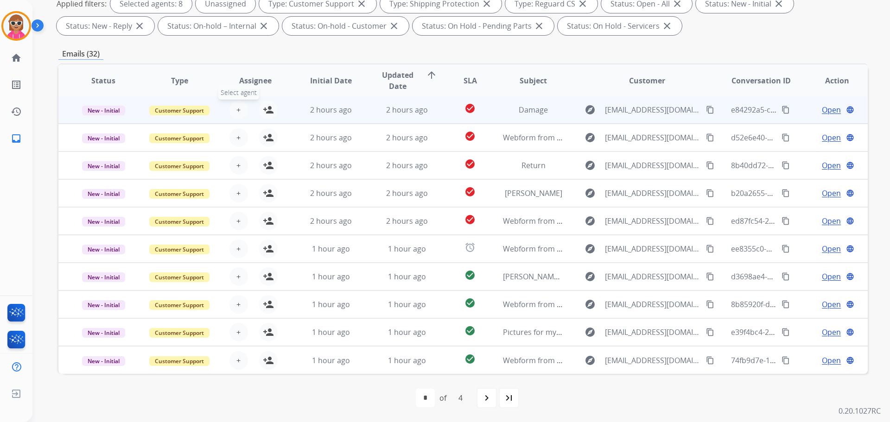
click at [236, 111] on span "+" at bounding box center [238, 109] width 4 height 11
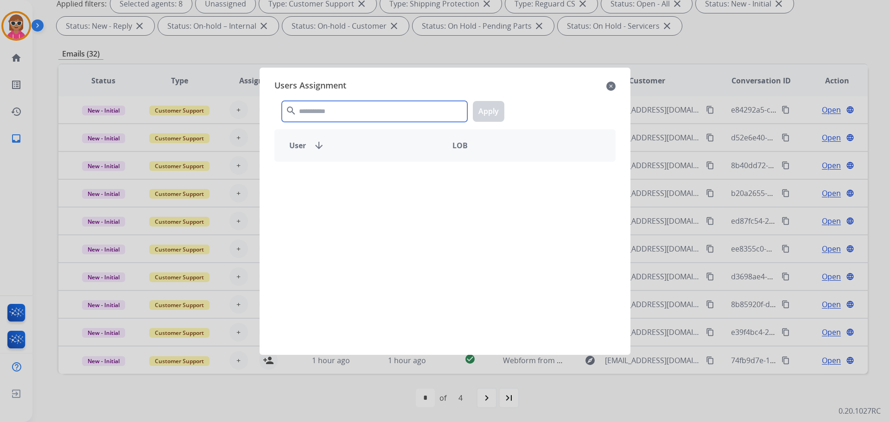
click at [309, 112] on input "text" at bounding box center [374, 111] width 185 height 21
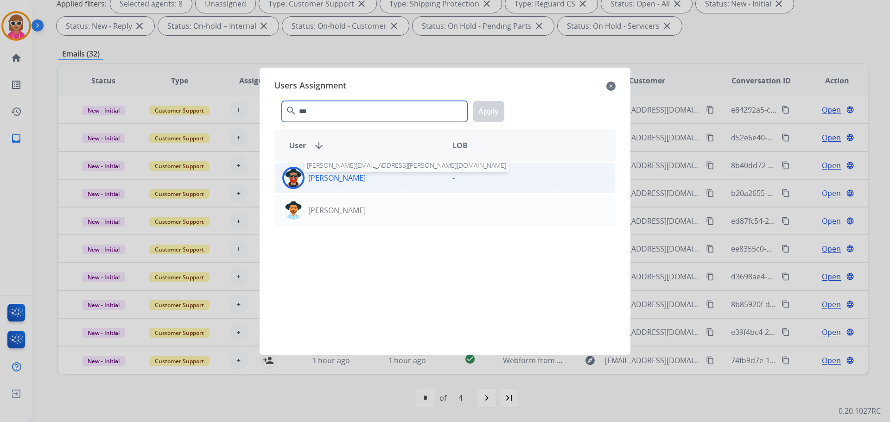
type input "***"
click at [353, 173] on p "[PERSON_NAME]" at bounding box center [336, 177] width 57 height 11
click at [481, 109] on button "Apply" at bounding box center [489, 111] width 32 height 21
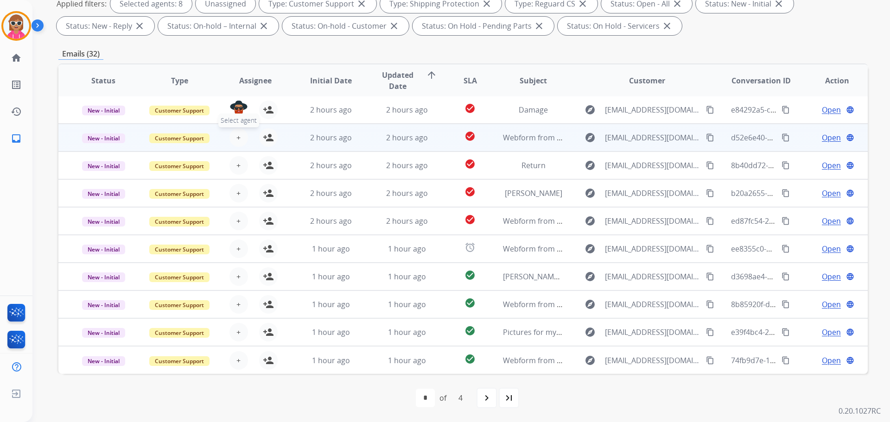
click at [238, 137] on span "+" at bounding box center [238, 137] width 4 height 11
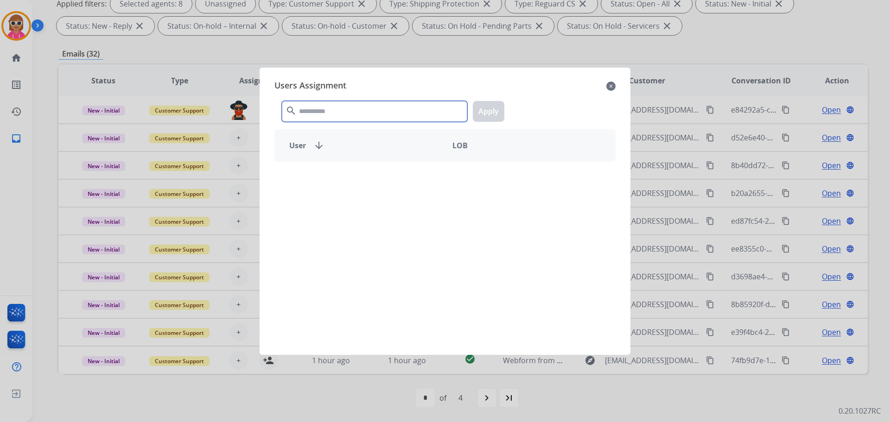
click at [313, 115] on input "text" at bounding box center [374, 111] width 185 height 21
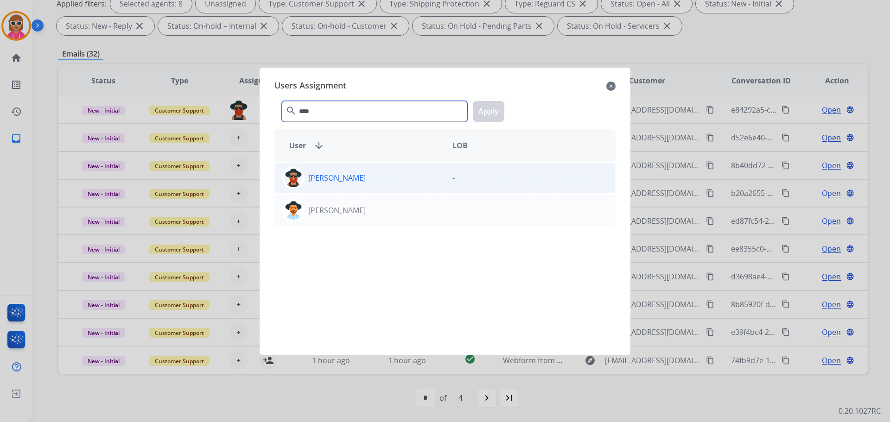
type input "****"
click at [323, 179] on p "[PERSON_NAME]" at bounding box center [336, 177] width 57 height 11
click at [492, 117] on button "Apply" at bounding box center [489, 111] width 32 height 21
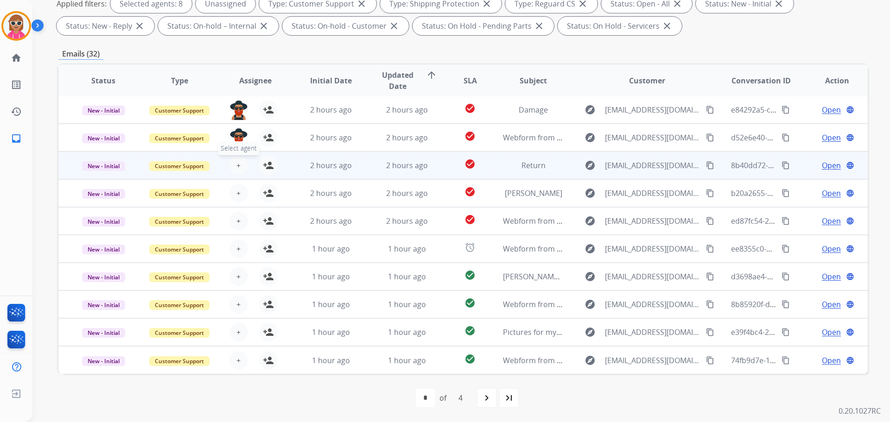
click at [233, 166] on button "+ Select agent" at bounding box center [239, 165] width 19 height 19
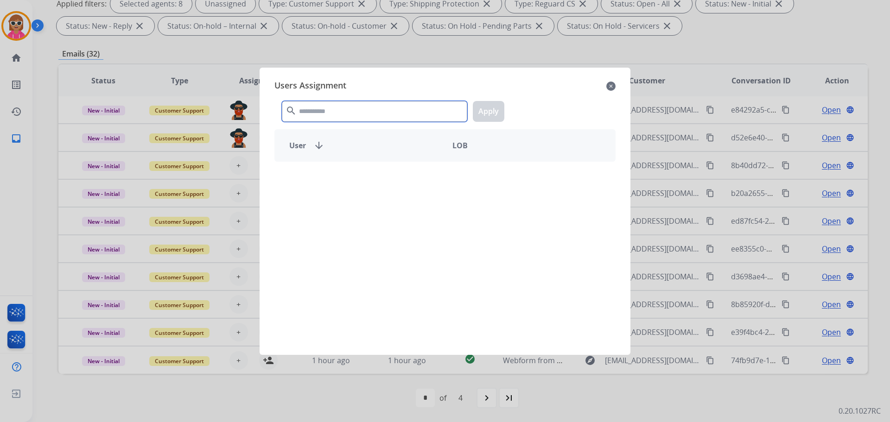
click at [316, 110] on input "text" at bounding box center [374, 111] width 185 height 21
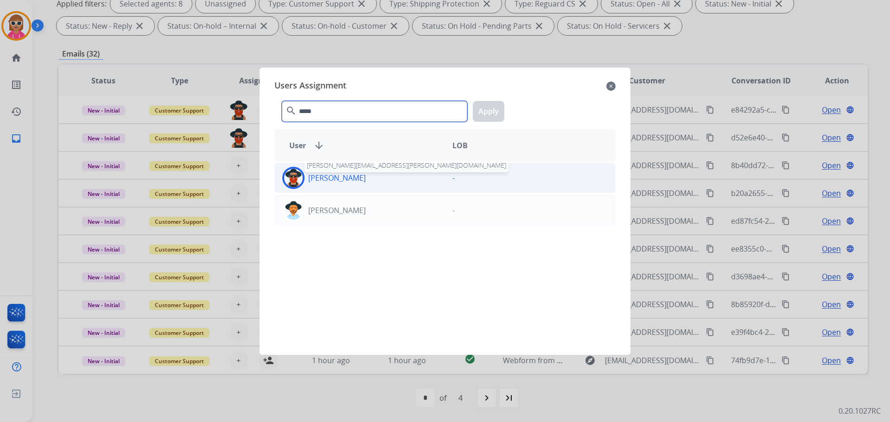
type input "*****"
click at [344, 178] on p "[PERSON_NAME]" at bounding box center [336, 177] width 57 height 11
drag, startPoint x: 487, startPoint y: 116, endPoint x: 421, endPoint y: 137, distance: 69.2
click at [485, 116] on button "Apply" at bounding box center [489, 111] width 32 height 21
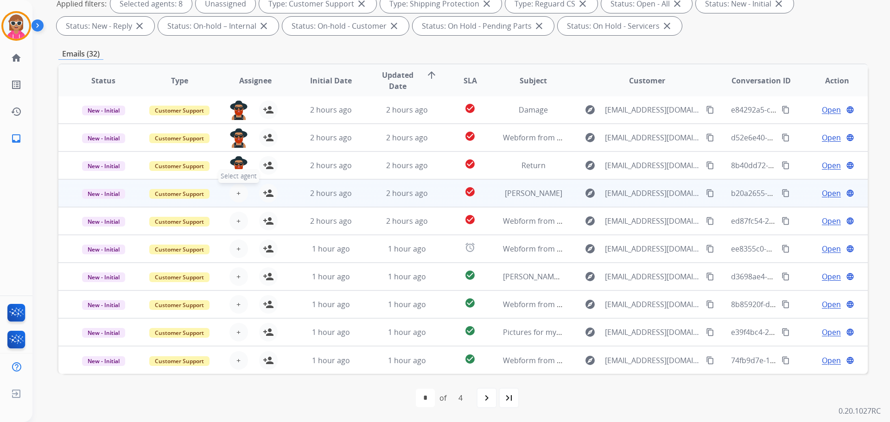
click at [236, 190] on span "+" at bounding box center [238, 193] width 4 height 11
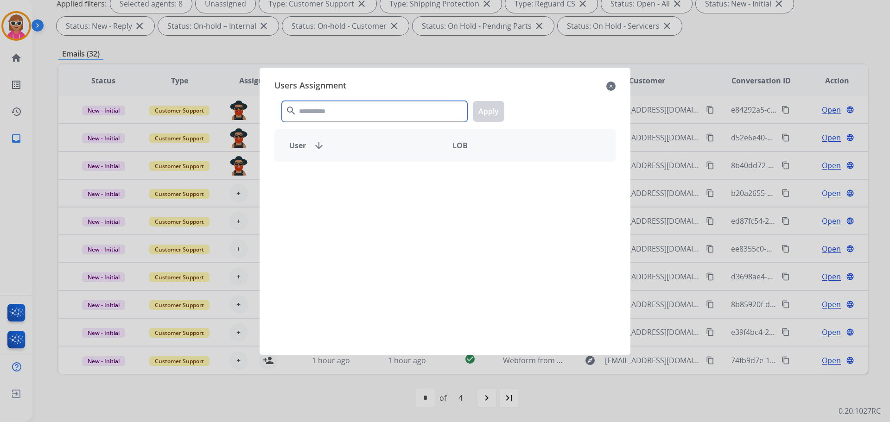
click at [325, 115] on input "text" at bounding box center [374, 111] width 185 height 21
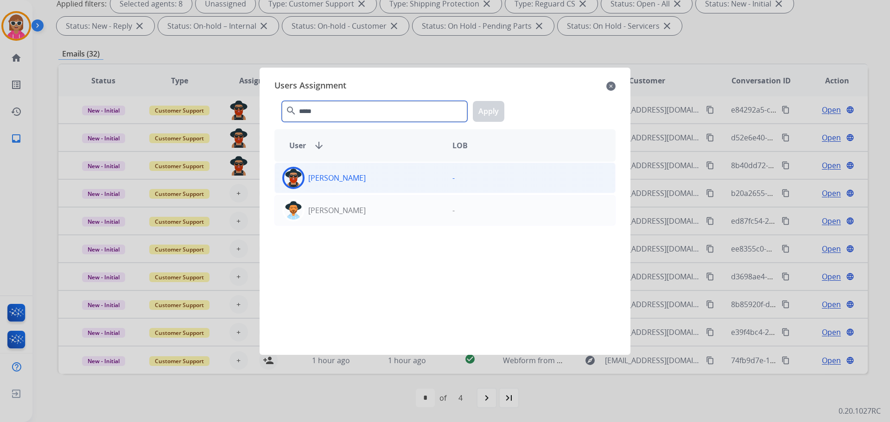
type input "*****"
click at [330, 175] on p "[PERSON_NAME]" at bounding box center [336, 177] width 57 height 11
click at [492, 111] on button "Apply" at bounding box center [489, 111] width 32 height 21
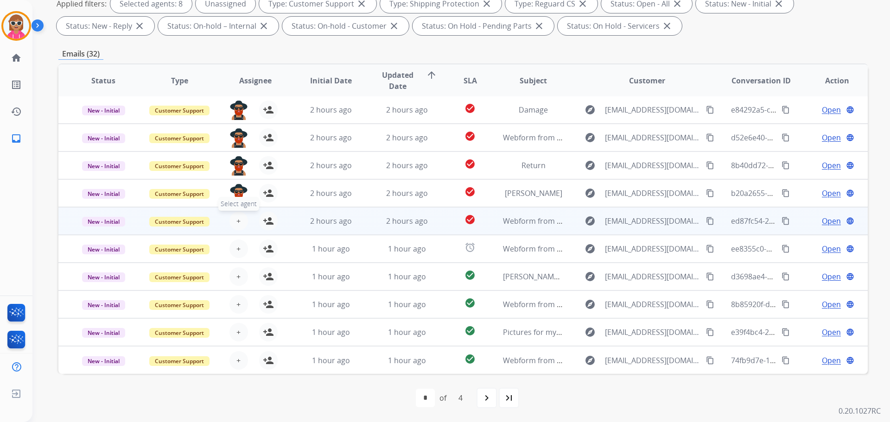
click at [238, 222] on span "+" at bounding box center [238, 221] width 4 height 11
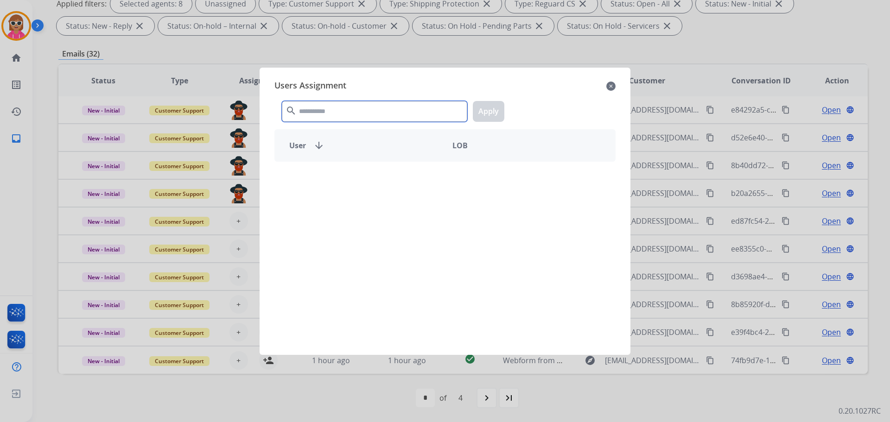
click at [323, 109] on input "text" at bounding box center [374, 111] width 185 height 21
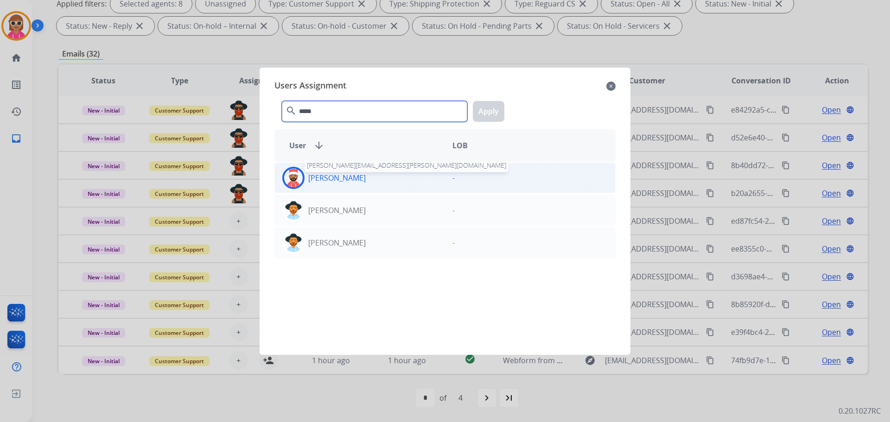
type input "*****"
click at [347, 177] on p "[PERSON_NAME]" at bounding box center [336, 177] width 57 height 11
drag, startPoint x: 490, startPoint y: 110, endPoint x: 416, endPoint y: 160, distance: 89.1
click at [489, 111] on button "Apply" at bounding box center [489, 111] width 32 height 21
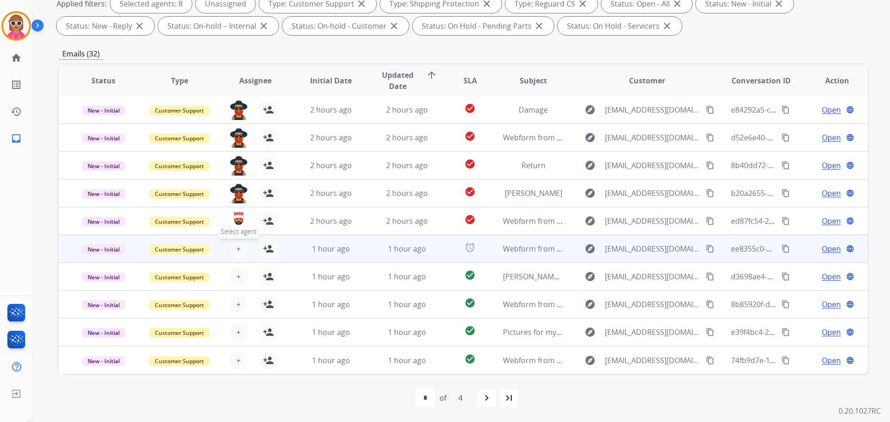
click at [236, 246] on span "+" at bounding box center [238, 248] width 4 height 11
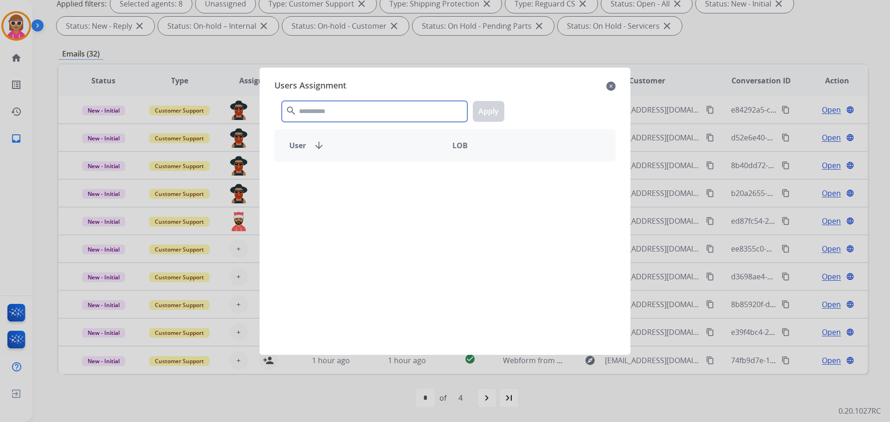
click at [331, 118] on input "text" at bounding box center [374, 111] width 185 height 21
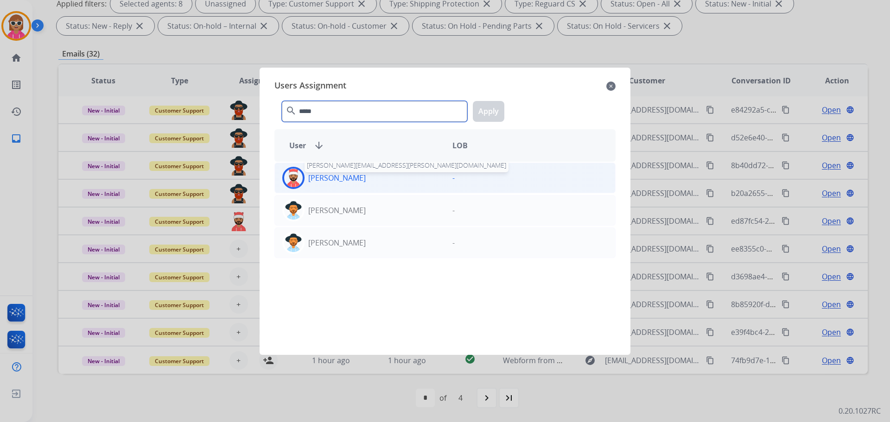
type input "*****"
click at [349, 179] on p "[PERSON_NAME]" at bounding box center [336, 177] width 57 height 11
click at [488, 113] on button "Apply" at bounding box center [489, 111] width 32 height 21
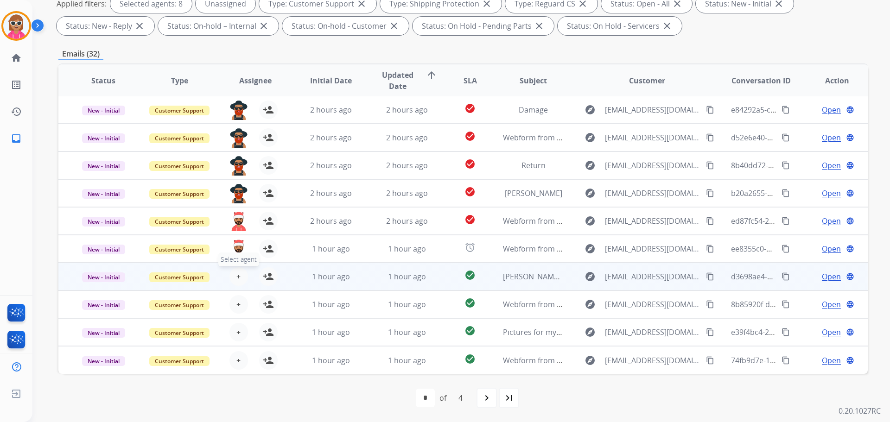
click at [234, 274] on button "+ Select agent" at bounding box center [239, 277] width 19 height 19
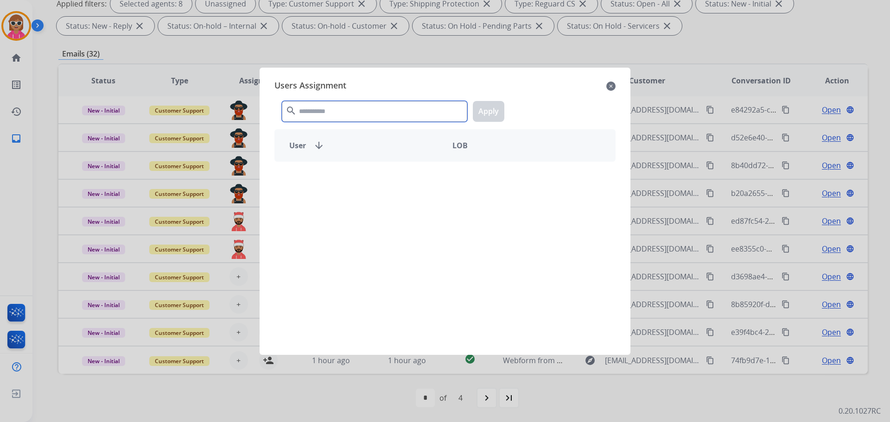
click at [355, 115] on input "text" at bounding box center [374, 111] width 185 height 21
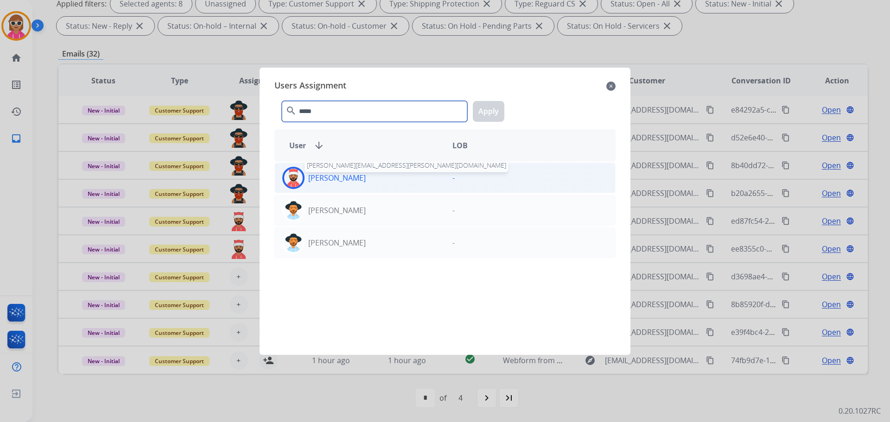
type input "*****"
click at [354, 174] on p "[PERSON_NAME]" at bounding box center [336, 177] width 57 height 11
click at [485, 114] on button "Apply" at bounding box center [489, 111] width 32 height 21
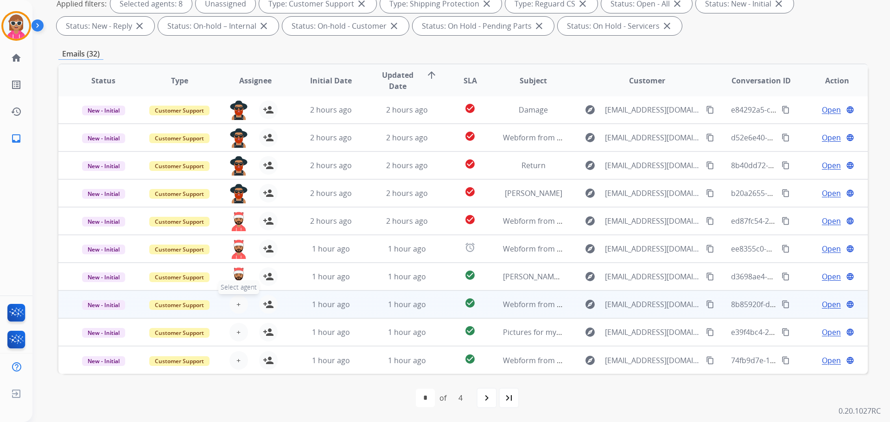
click at [236, 303] on span "+" at bounding box center [238, 304] width 4 height 11
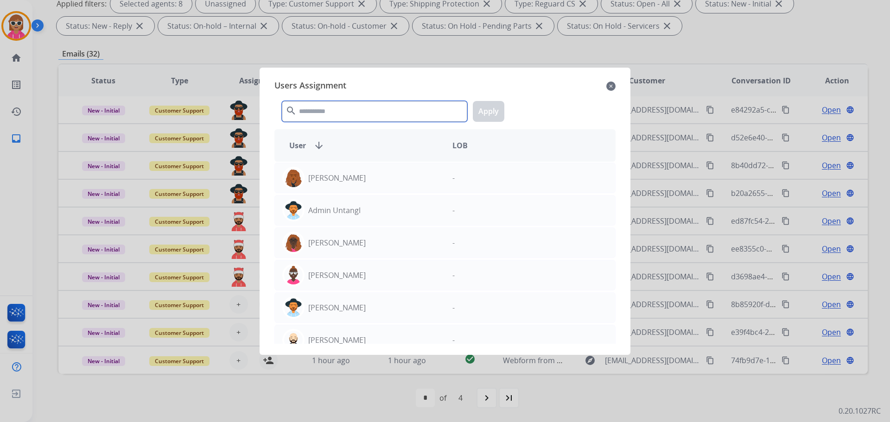
click at [352, 109] on input "text" at bounding box center [374, 111] width 185 height 21
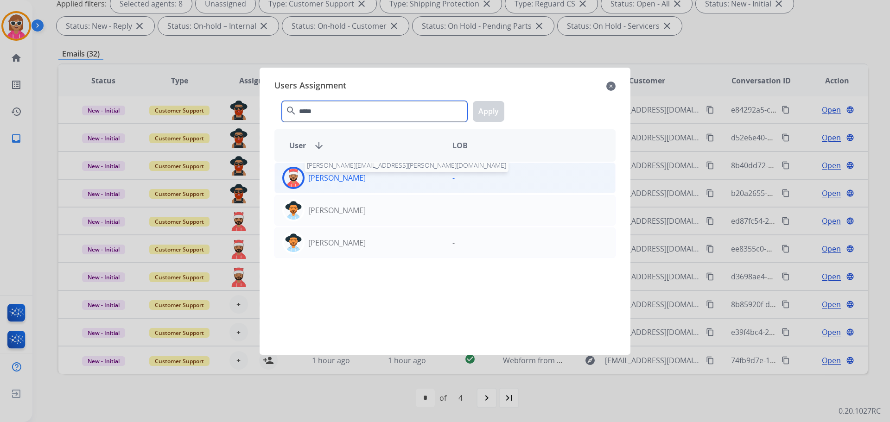
type input "*****"
click at [347, 178] on p "[PERSON_NAME]" at bounding box center [336, 177] width 57 height 11
click at [500, 106] on button "Apply" at bounding box center [489, 111] width 32 height 21
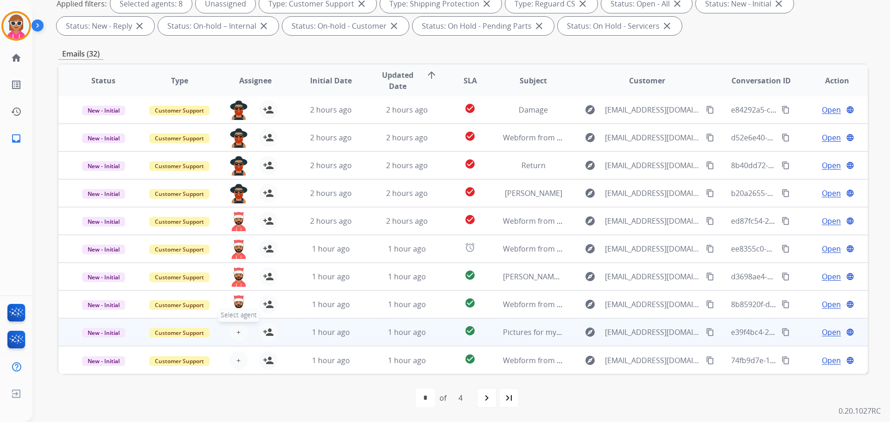
click at [233, 332] on button "+ Select agent" at bounding box center [239, 332] width 19 height 19
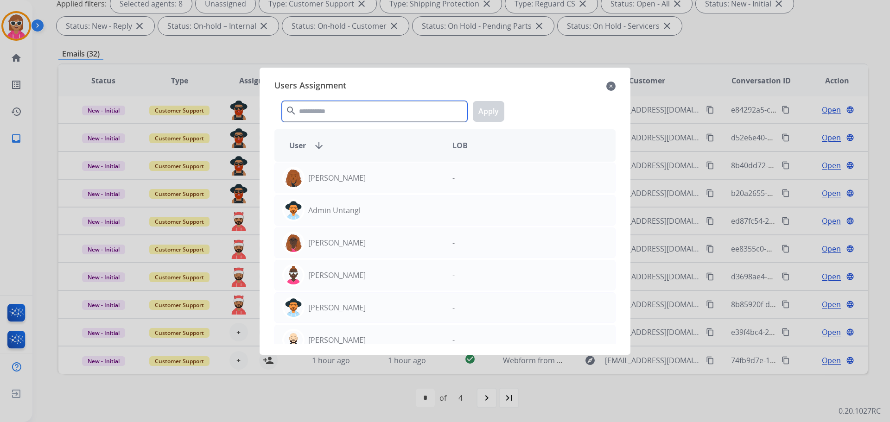
click at [383, 110] on input "text" at bounding box center [374, 111] width 185 height 21
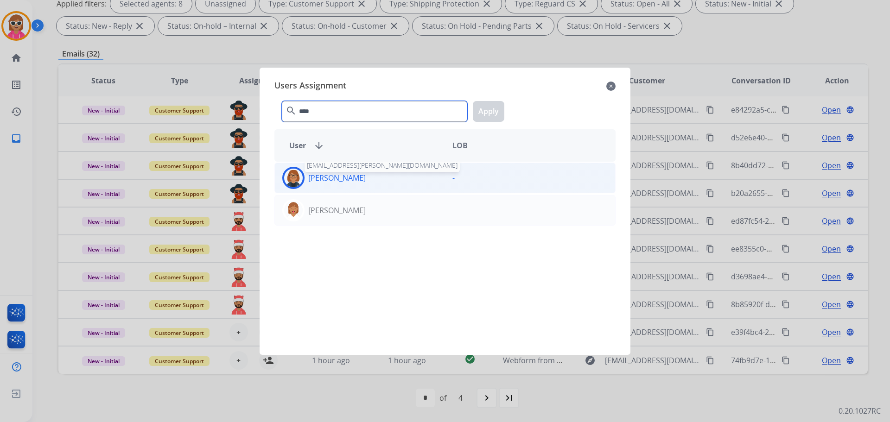
type input "****"
click at [359, 179] on p "[PERSON_NAME]" at bounding box center [336, 177] width 57 height 11
click at [493, 114] on button "Apply" at bounding box center [489, 111] width 32 height 21
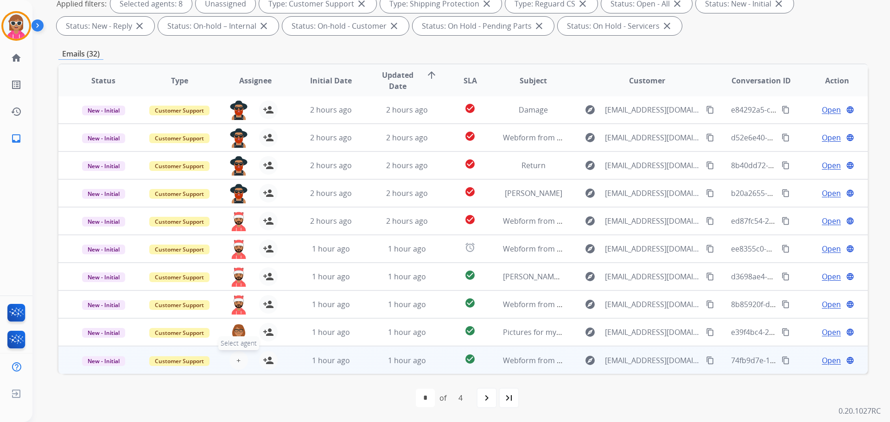
click at [238, 358] on span "+" at bounding box center [238, 360] width 4 height 11
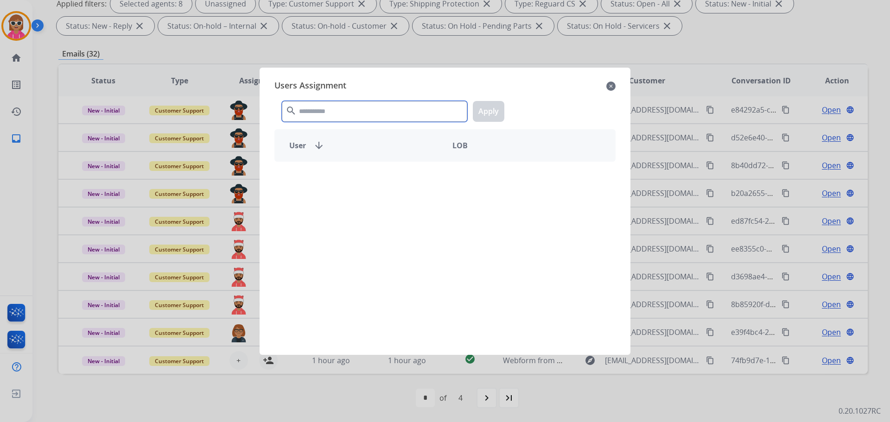
click at [371, 112] on input "text" at bounding box center [374, 111] width 185 height 21
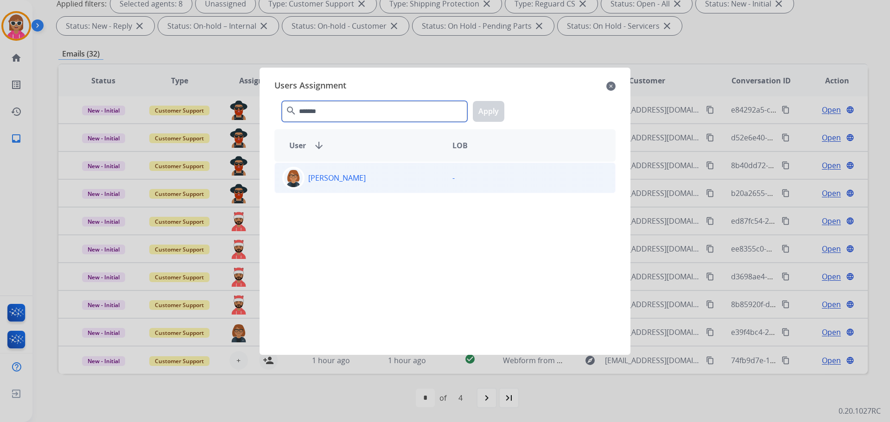
type input "*******"
click at [380, 182] on div "[PERSON_NAME]" at bounding box center [360, 178] width 170 height 22
click at [479, 121] on button "Apply" at bounding box center [489, 111] width 32 height 21
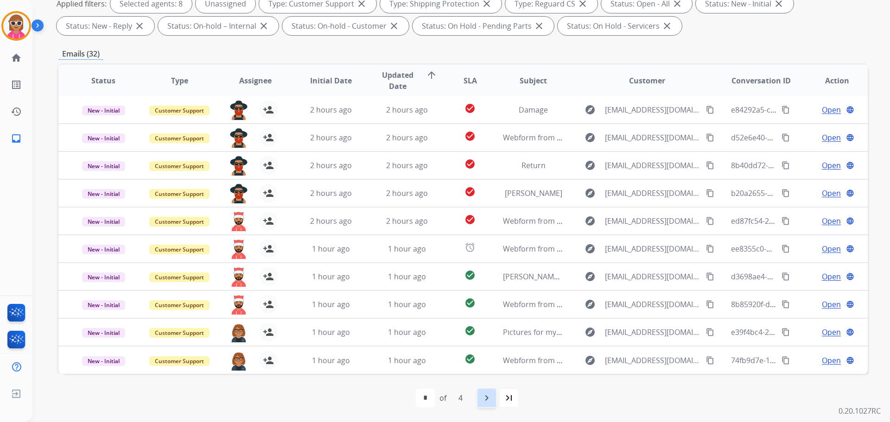
click at [491, 397] on mat-icon "navigate_next" at bounding box center [486, 398] width 11 height 11
select select "*"
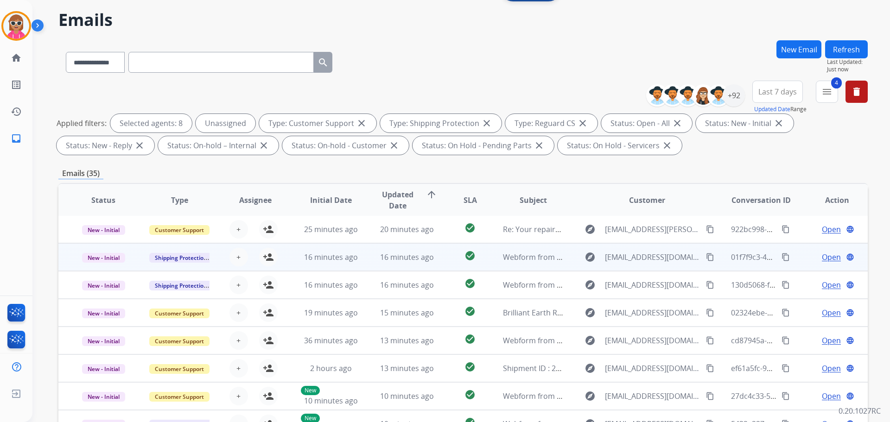
scroll to position [93, 0]
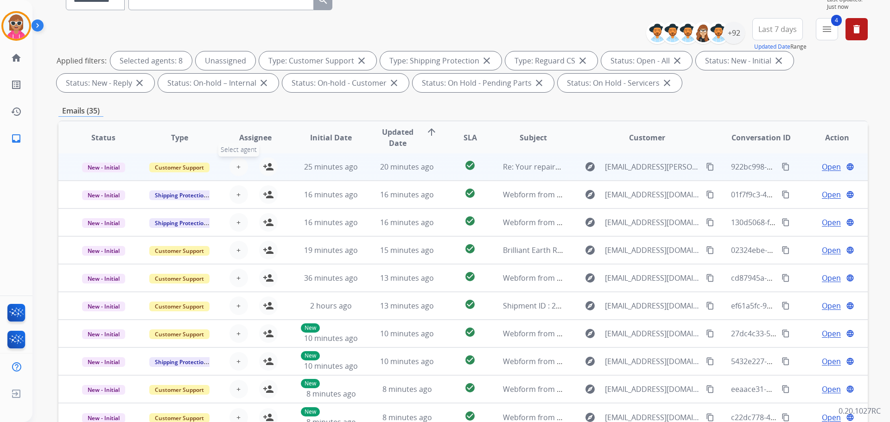
click at [238, 166] on span "+" at bounding box center [238, 166] width 4 height 11
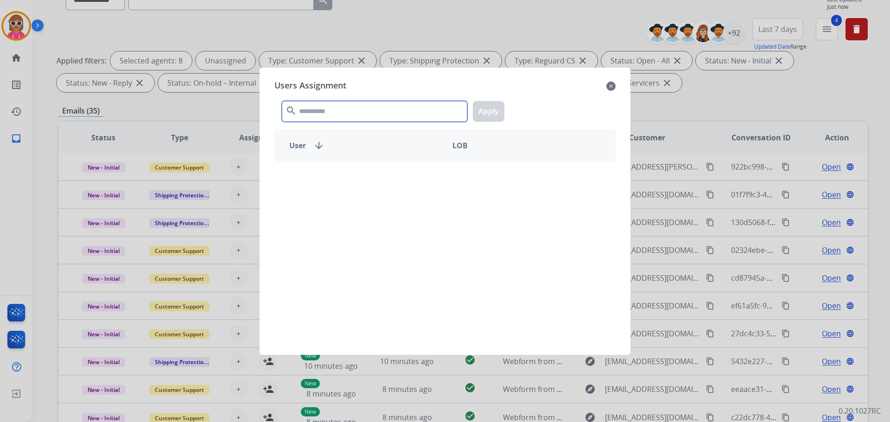
click at [339, 115] on input "text" at bounding box center [374, 111] width 185 height 21
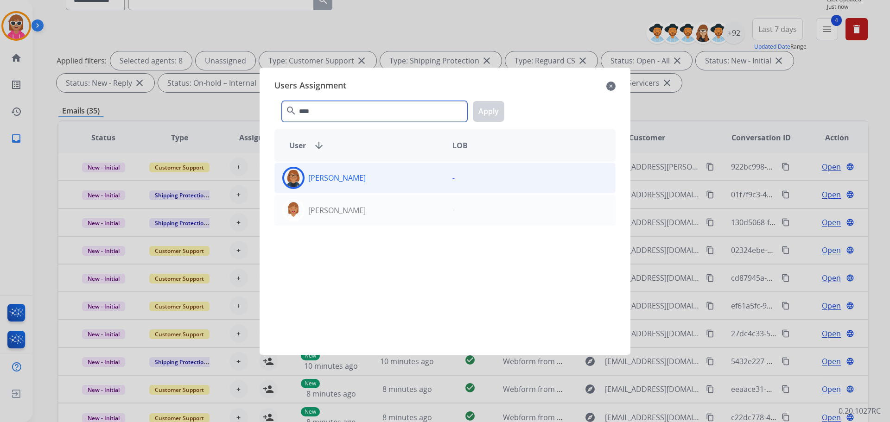
type input "****"
click at [344, 176] on p "[PERSON_NAME]" at bounding box center [336, 177] width 57 height 11
drag, startPoint x: 506, startPoint y: 108, endPoint x: 498, endPoint y: 109, distance: 7.6
click at [505, 108] on div "**** search Apply" at bounding box center [445, 110] width 341 height 32
click at [496, 111] on button "Apply" at bounding box center [489, 111] width 32 height 21
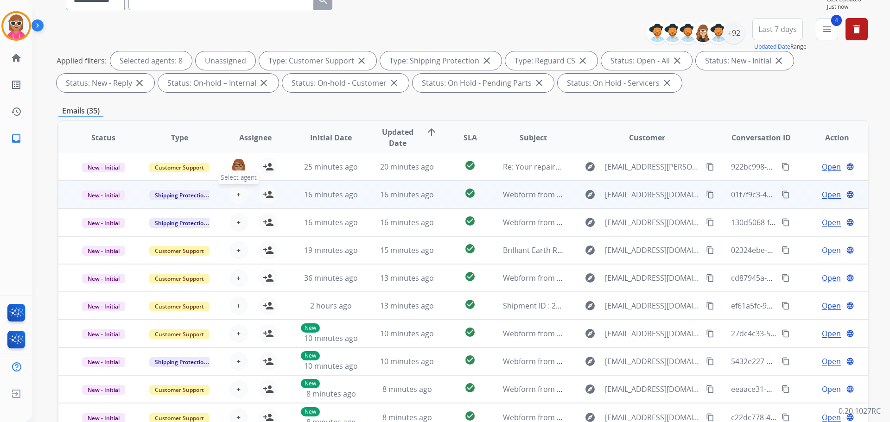
click at [240, 194] on button "+ Select agent" at bounding box center [239, 194] width 19 height 19
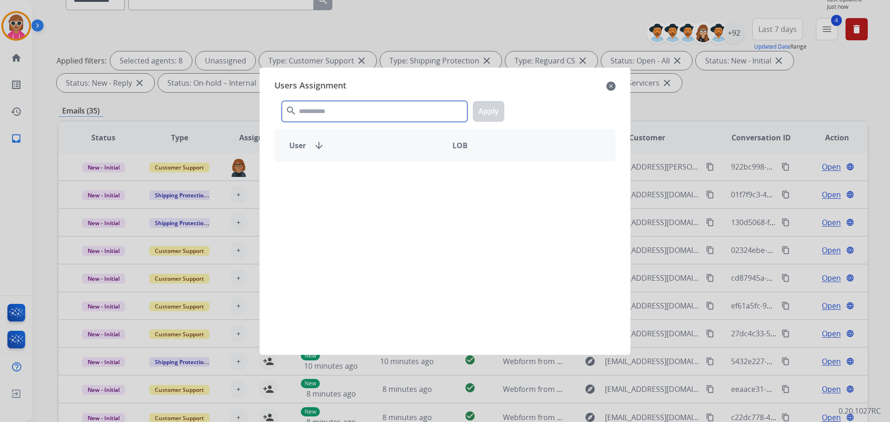
click at [345, 106] on input "text" at bounding box center [374, 111] width 185 height 21
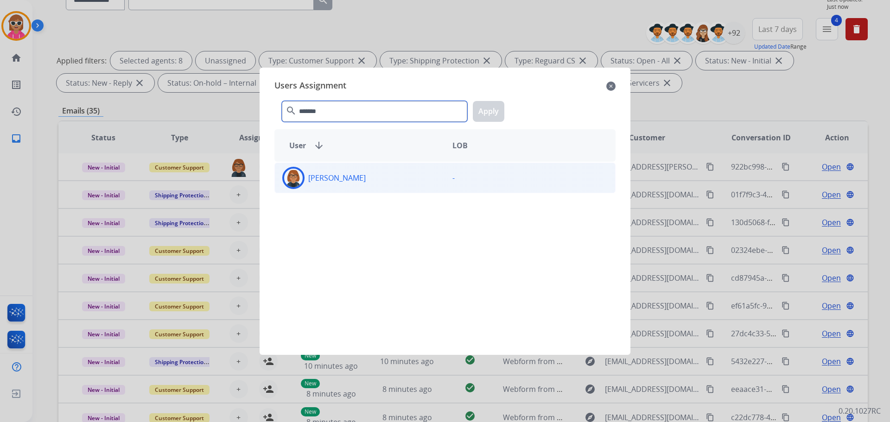
type input "*******"
click at [367, 184] on div "[PERSON_NAME]" at bounding box center [360, 178] width 170 height 22
click at [481, 109] on button "Apply" at bounding box center [489, 111] width 32 height 21
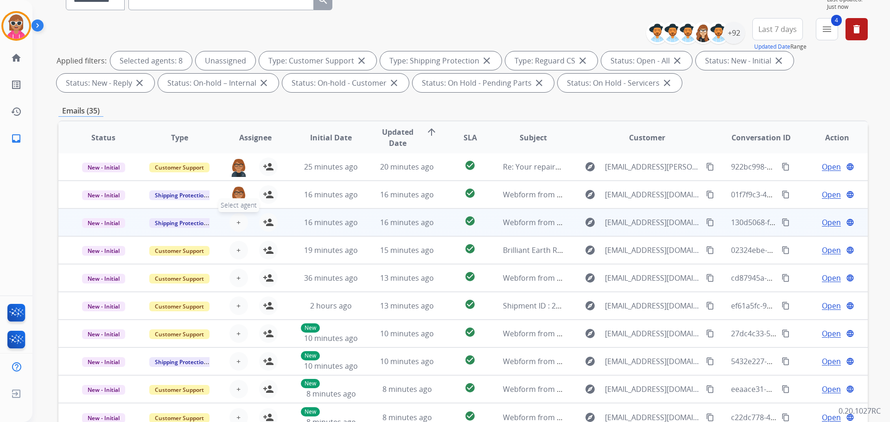
click at [233, 223] on button "+ Select agent" at bounding box center [239, 222] width 19 height 19
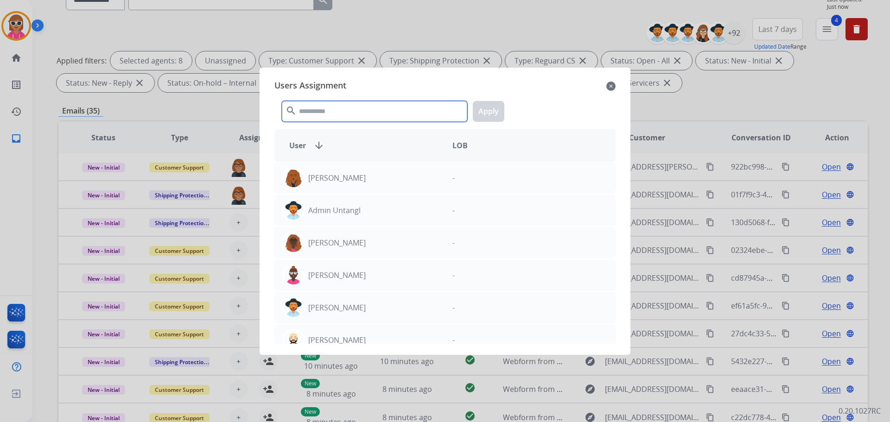
click at [336, 118] on input "text" at bounding box center [374, 111] width 185 height 21
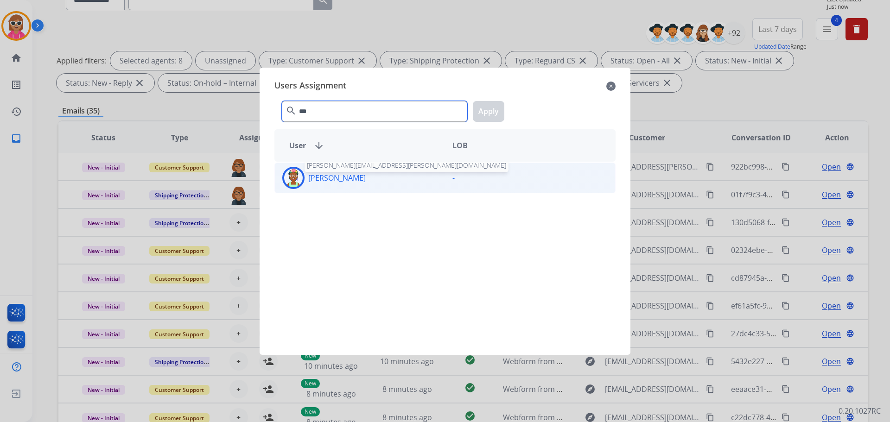
type input "***"
drag, startPoint x: 330, startPoint y: 176, endPoint x: 359, endPoint y: 162, distance: 32.8
click at [330, 176] on p "[PERSON_NAME]" at bounding box center [336, 177] width 57 height 11
click at [487, 112] on button "Apply" at bounding box center [489, 111] width 32 height 21
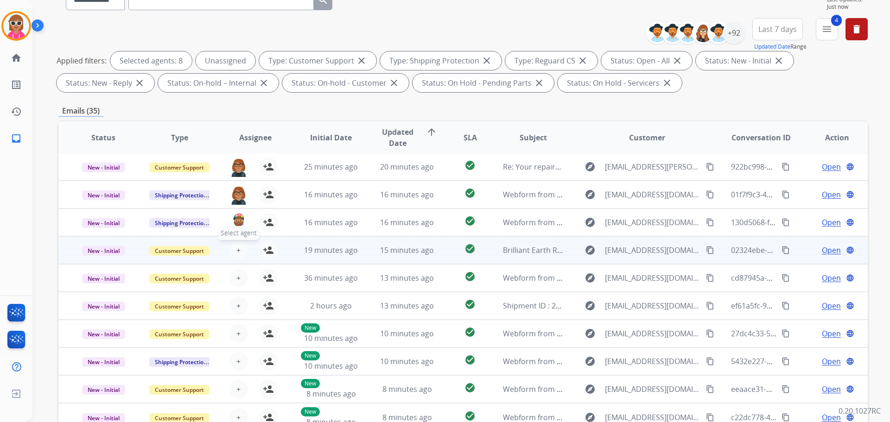
click at [237, 249] on span "+" at bounding box center [238, 250] width 4 height 11
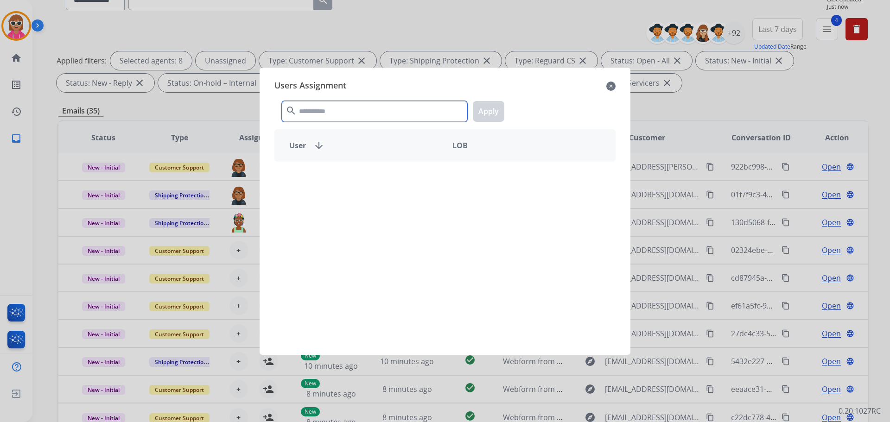
click at [350, 109] on input "text" at bounding box center [374, 111] width 185 height 21
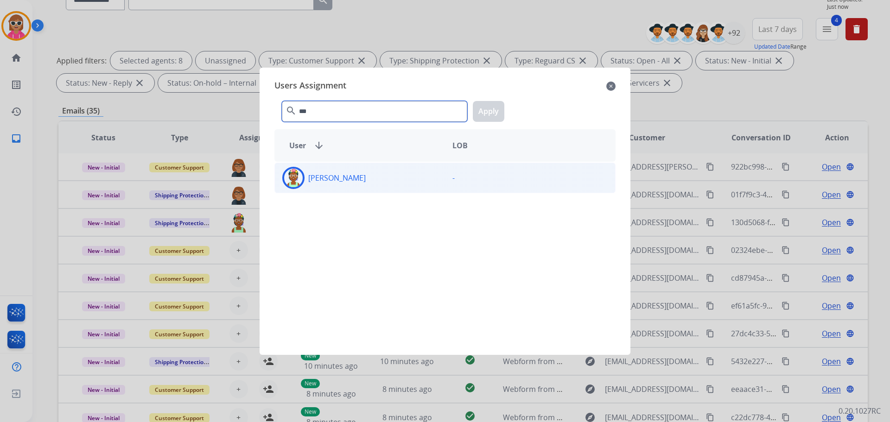
type input "***"
click at [348, 186] on div "[PERSON_NAME]" at bounding box center [360, 178] width 170 height 22
click at [479, 109] on button "Apply" at bounding box center [489, 111] width 32 height 21
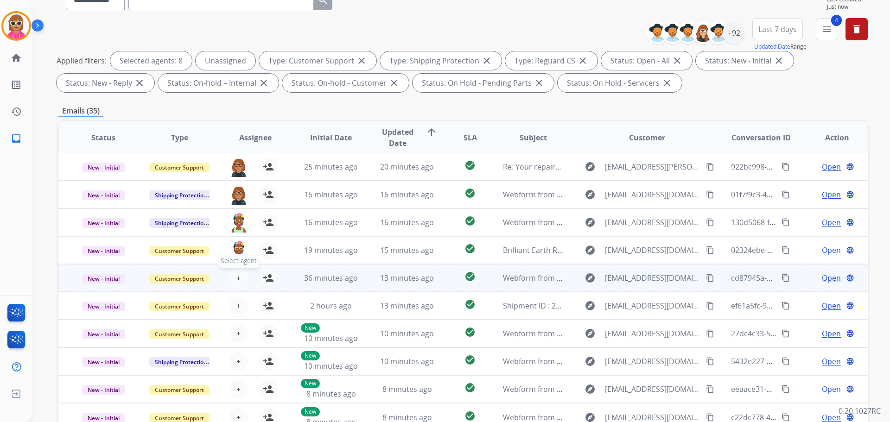
click at [236, 276] on span "+" at bounding box center [238, 278] width 4 height 11
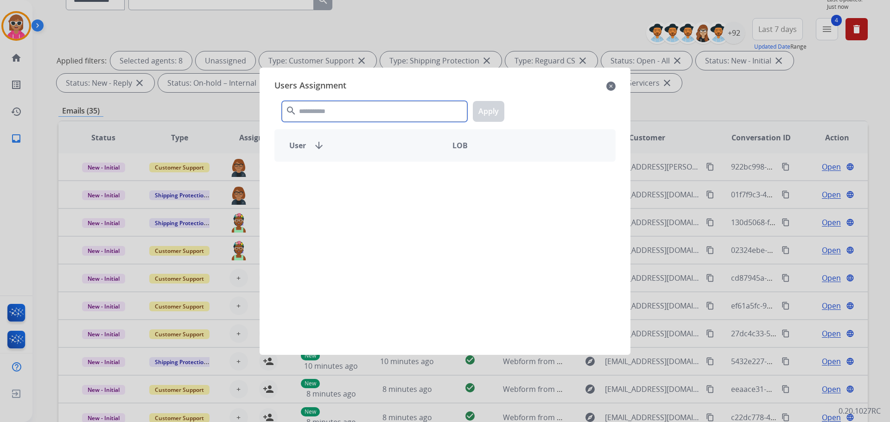
click at [339, 113] on input "text" at bounding box center [374, 111] width 185 height 21
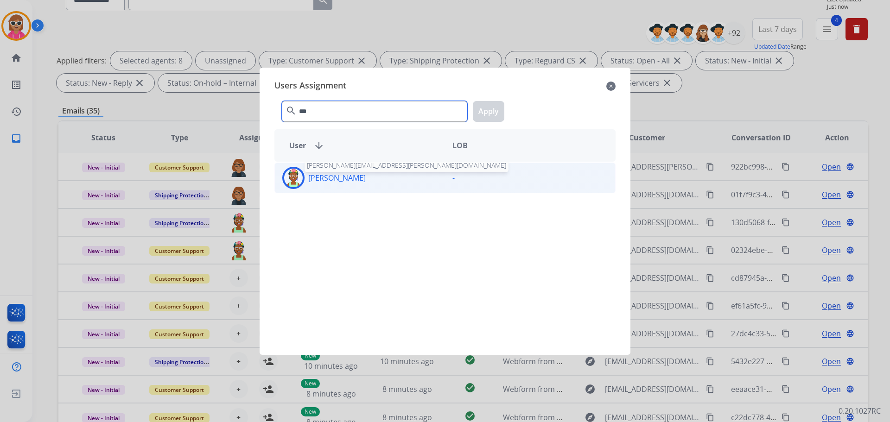
type input "***"
click at [343, 178] on p "[PERSON_NAME]" at bounding box center [336, 177] width 57 height 11
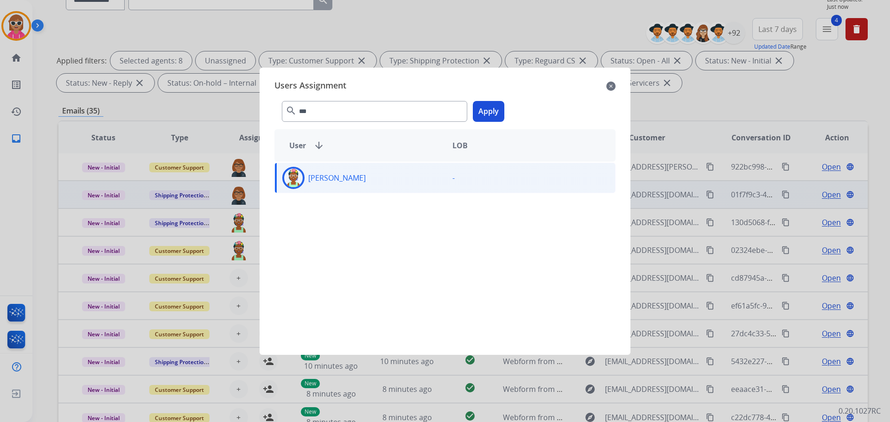
drag, startPoint x: 494, startPoint y: 112, endPoint x: 374, endPoint y: 186, distance: 141.8
click at [493, 112] on button "Apply" at bounding box center [489, 111] width 32 height 21
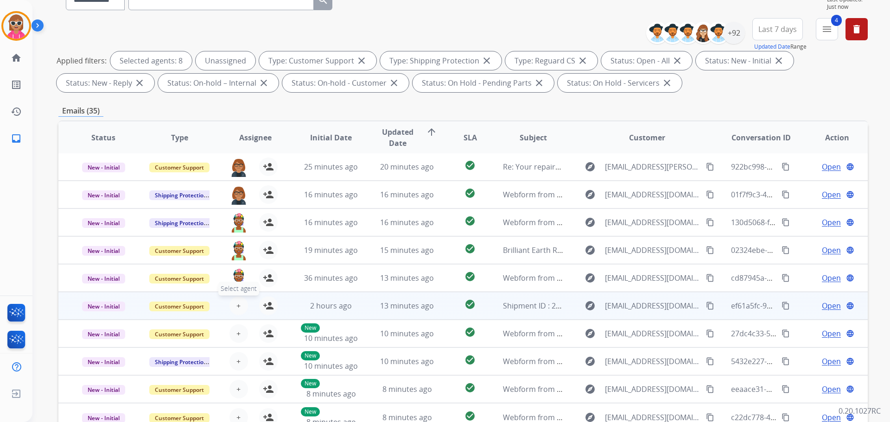
click at [236, 303] on span "+" at bounding box center [238, 305] width 4 height 11
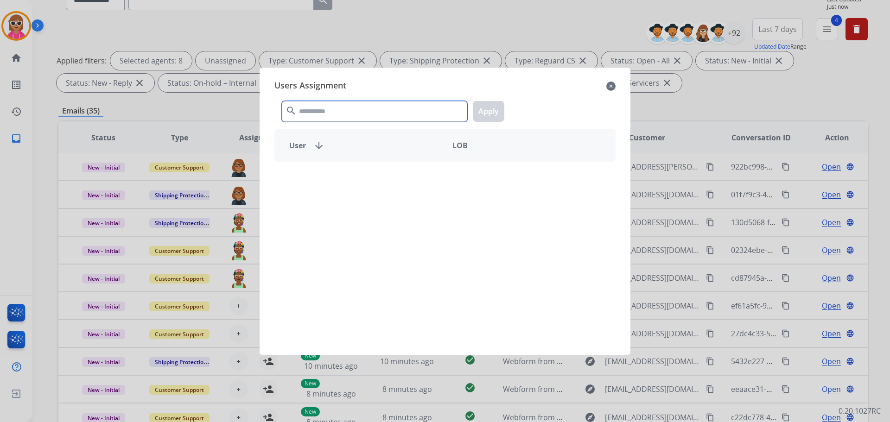
click at [357, 109] on input "text" at bounding box center [374, 111] width 185 height 21
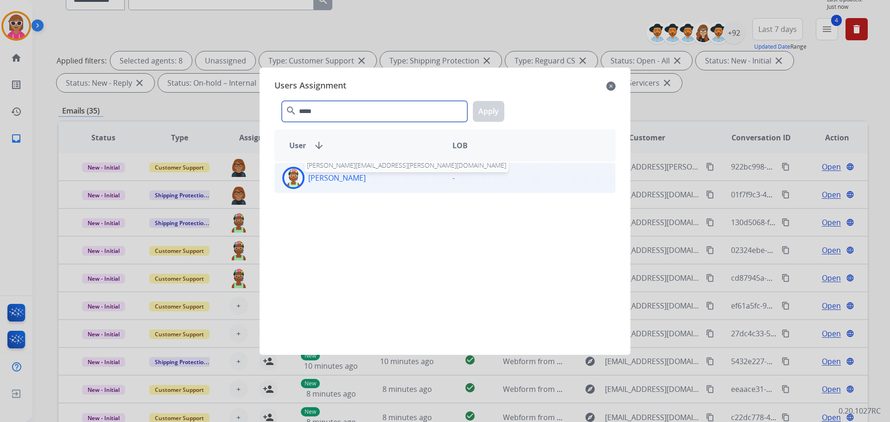
type input "*****"
click at [339, 179] on p "[PERSON_NAME]" at bounding box center [336, 177] width 57 height 11
click at [496, 119] on button "Apply" at bounding box center [489, 111] width 32 height 21
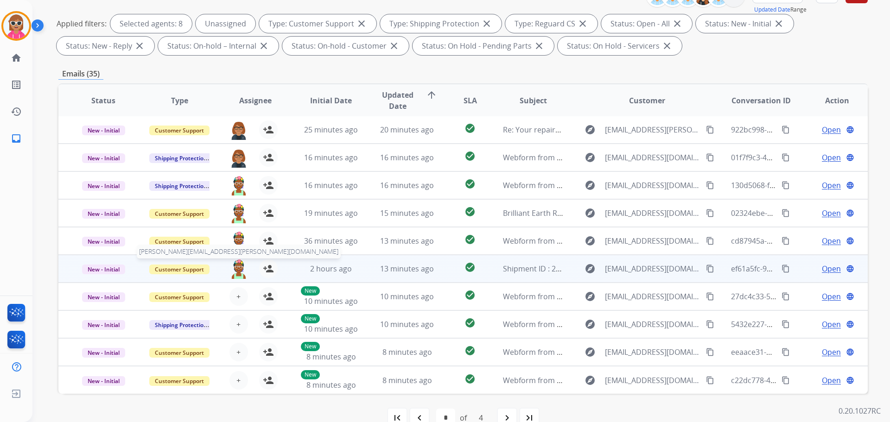
scroll to position [150, 0]
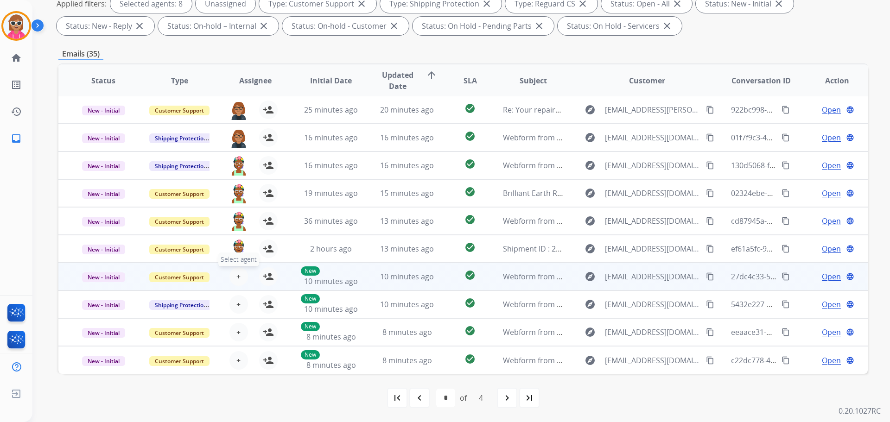
click at [237, 277] on span "+" at bounding box center [238, 276] width 4 height 11
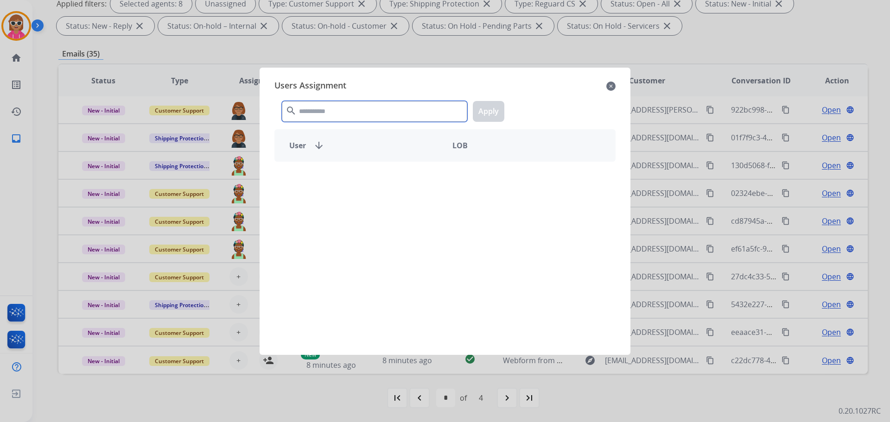
click at [327, 118] on input "text" at bounding box center [374, 111] width 185 height 21
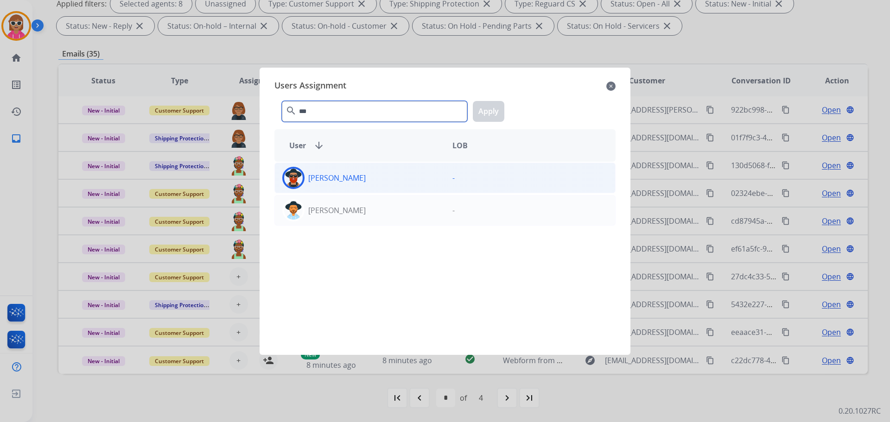
type input "***"
click at [345, 175] on p "[PERSON_NAME]" at bounding box center [336, 177] width 57 height 11
click at [490, 112] on button "Apply" at bounding box center [489, 111] width 32 height 21
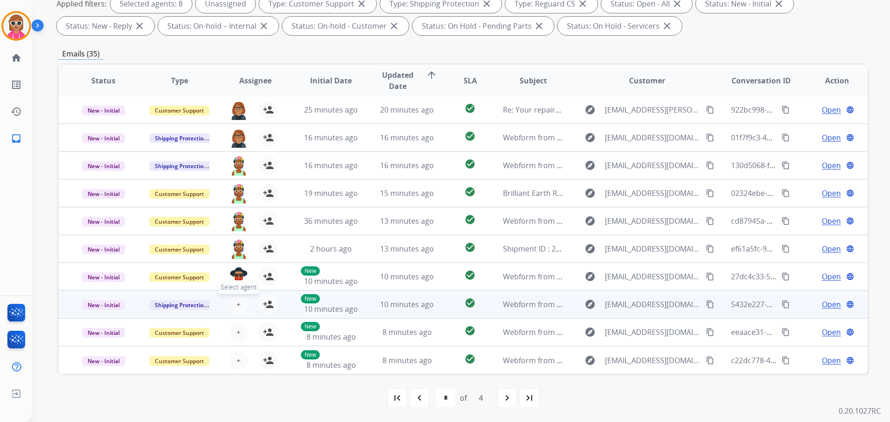
click at [237, 302] on span "+" at bounding box center [238, 304] width 4 height 11
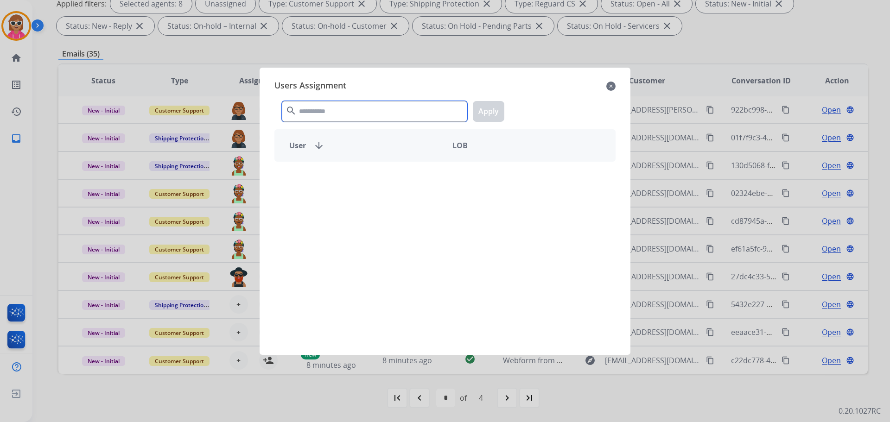
click at [354, 107] on input "text" at bounding box center [374, 111] width 185 height 21
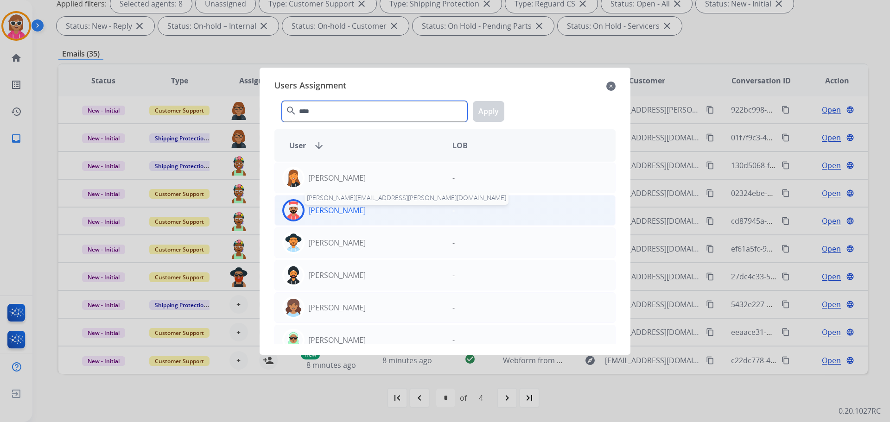
type input "****"
click at [341, 211] on p "[PERSON_NAME]" at bounding box center [336, 210] width 57 height 11
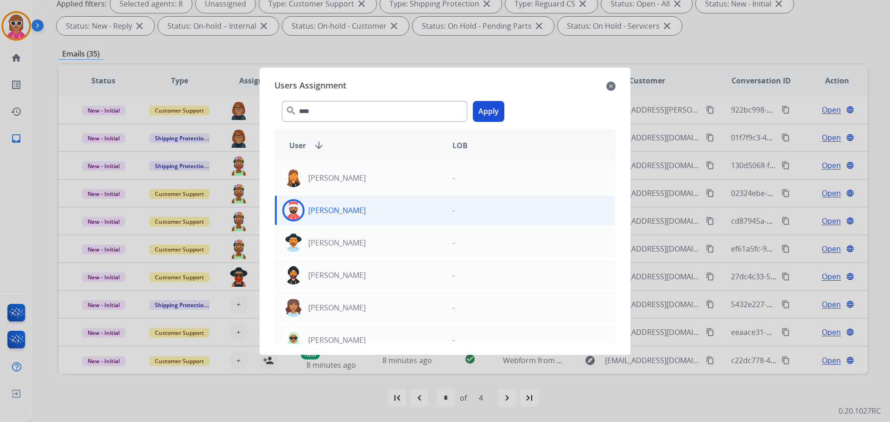
click at [485, 115] on button "Apply" at bounding box center [489, 111] width 32 height 21
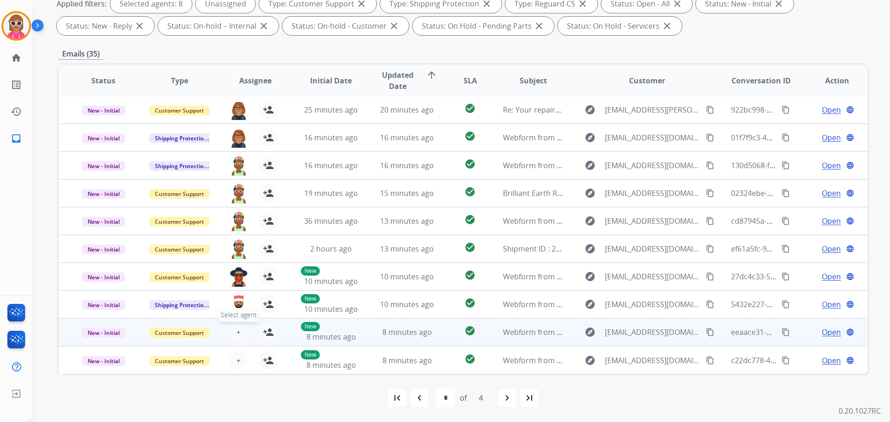
click at [236, 331] on span "+" at bounding box center [238, 332] width 4 height 11
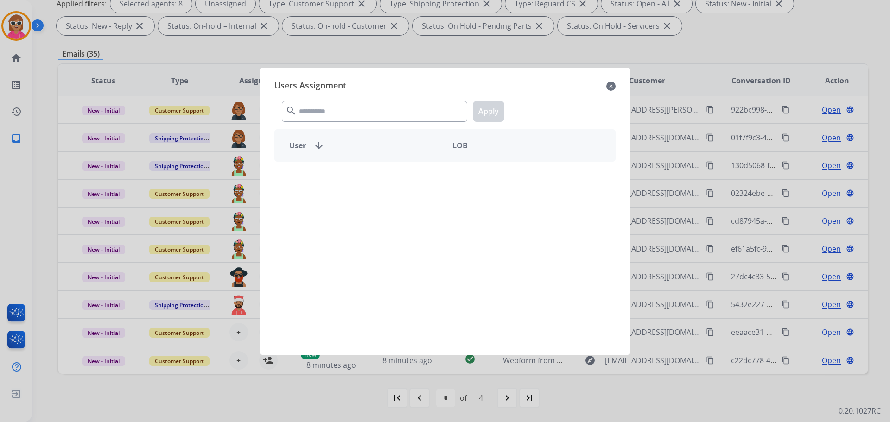
click at [336, 97] on div "search Apply" at bounding box center [445, 110] width 341 height 32
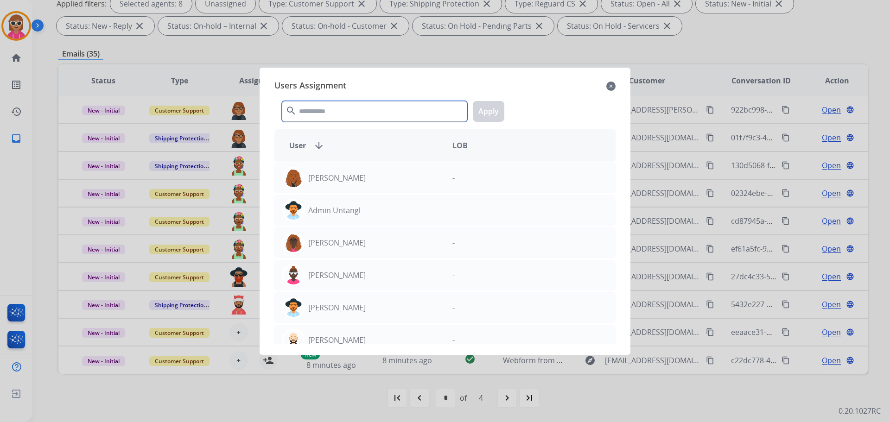
click at [333, 107] on input "text" at bounding box center [374, 111] width 185 height 21
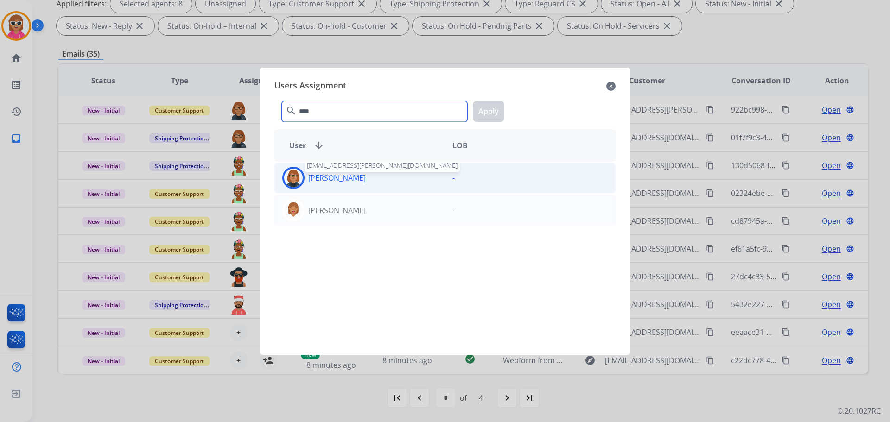
type input "****"
click at [348, 178] on p "[PERSON_NAME]" at bounding box center [336, 177] width 57 height 11
click at [479, 113] on button "Apply" at bounding box center [489, 111] width 32 height 21
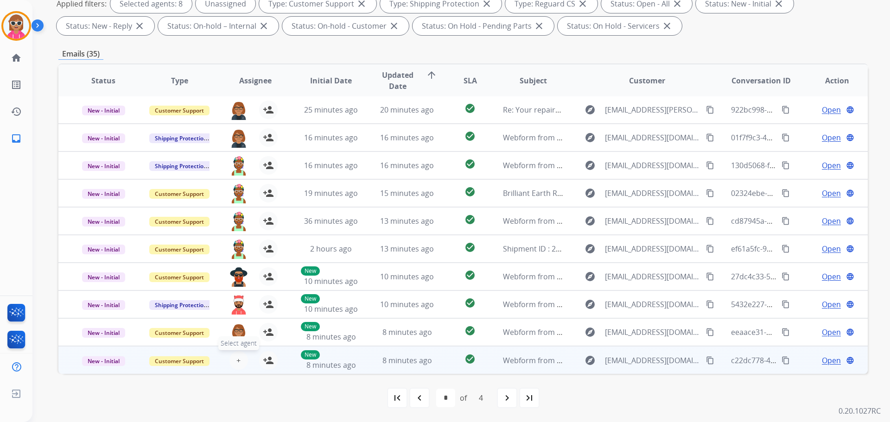
click at [237, 359] on span "+" at bounding box center [238, 360] width 4 height 11
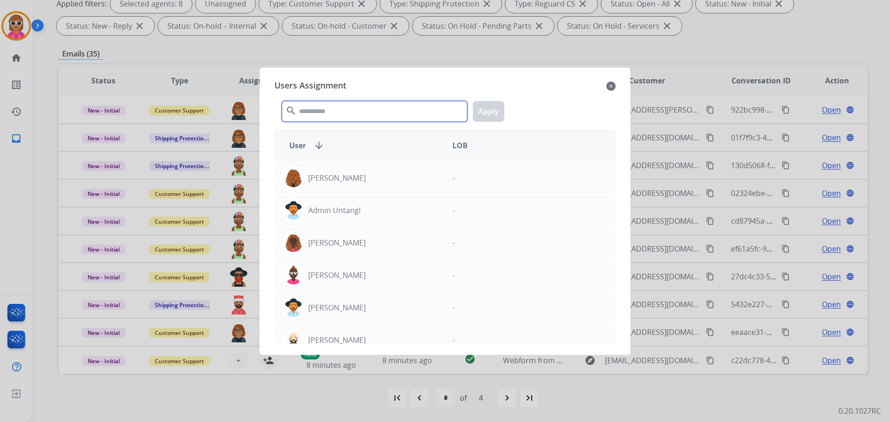
click at [358, 110] on input "text" at bounding box center [374, 111] width 185 height 21
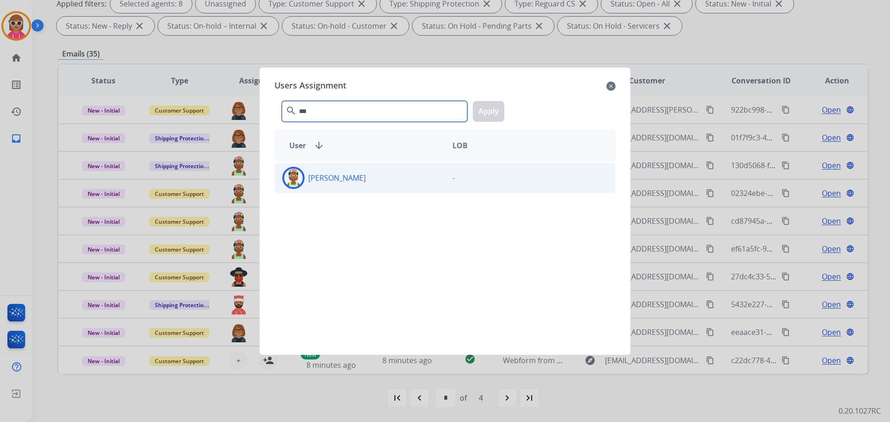
type input "***"
drag, startPoint x: 330, startPoint y: 185, endPoint x: 398, endPoint y: 158, distance: 73.2
click at [331, 185] on div "[PERSON_NAME]" at bounding box center [360, 178] width 170 height 22
click at [481, 111] on button "Apply" at bounding box center [489, 111] width 32 height 21
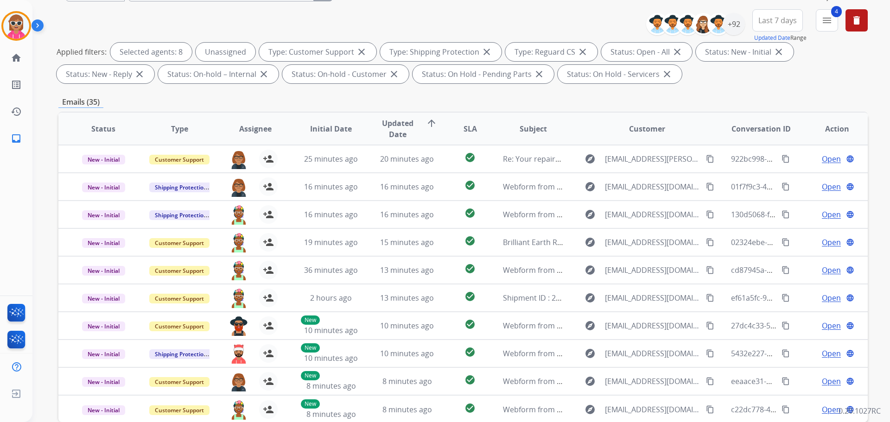
scroll to position [57, 0]
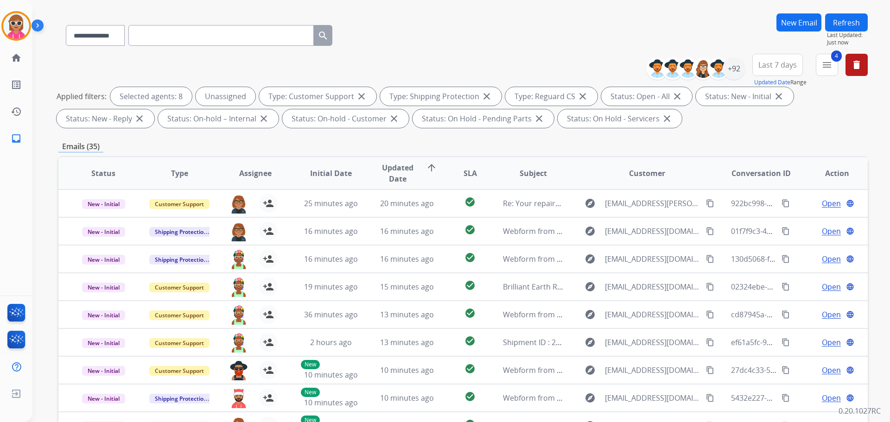
click at [841, 20] on button "Refresh" at bounding box center [846, 22] width 43 height 18
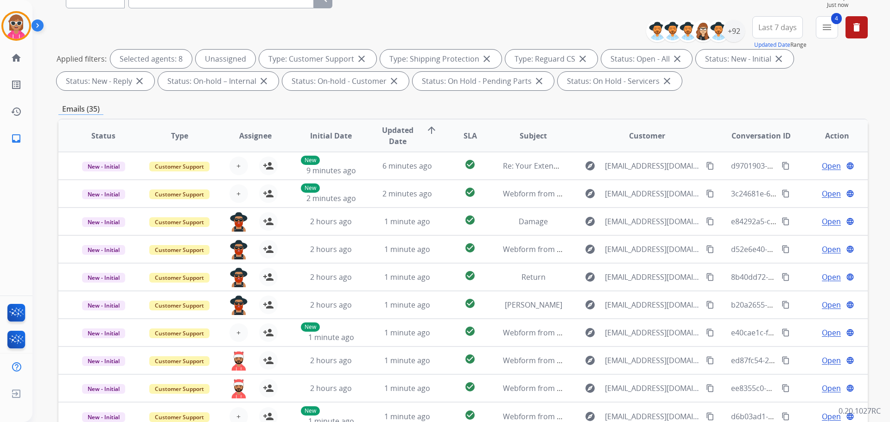
scroll to position [11, 0]
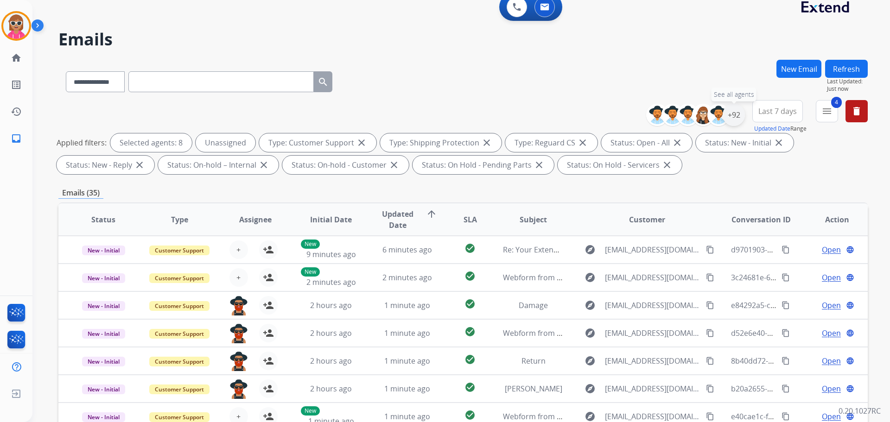
click at [741, 118] on div "+92" at bounding box center [734, 115] width 22 height 22
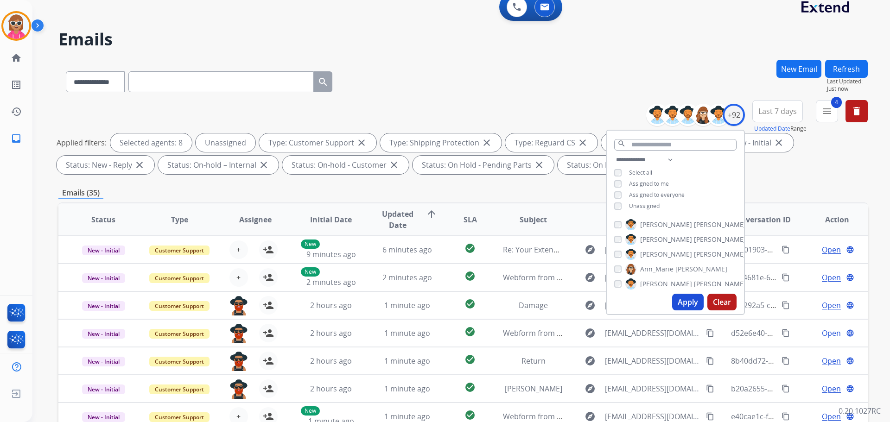
drag, startPoint x: 648, startPoint y: 200, endPoint x: 648, endPoint y: 205, distance: 5.1
click at [648, 204] on div "**********" at bounding box center [675, 183] width 137 height 59
click at [648, 205] on span "Unassigned" at bounding box center [644, 206] width 31 height 8
click at [681, 304] on button "Apply" at bounding box center [688, 302] width 32 height 17
select select "*"
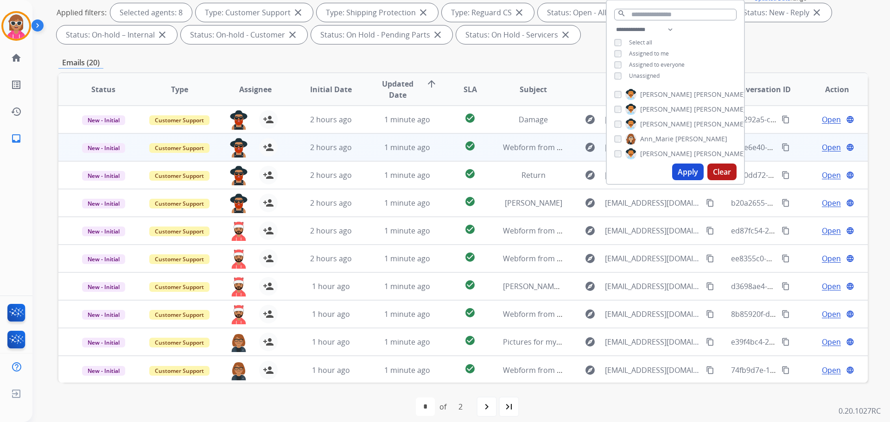
scroll to position [150, 0]
